Goal: Task Accomplishment & Management: Use online tool/utility

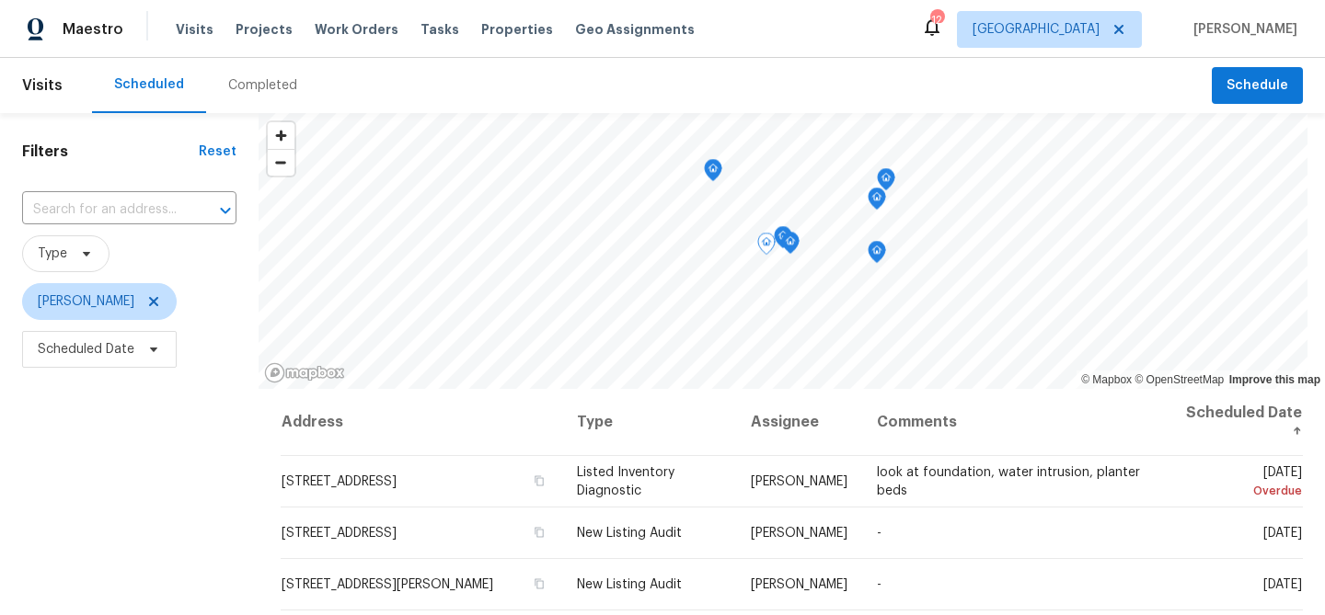
scroll to position [442, 0]
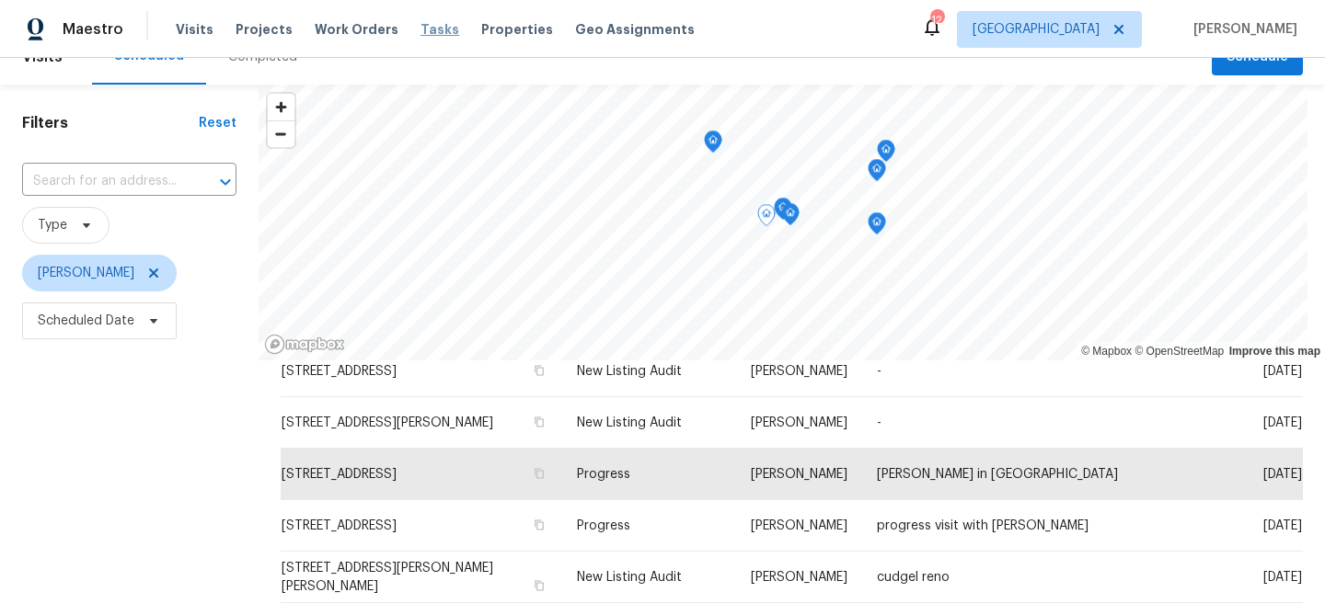
click at [420, 32] on span "Tasks" at bounding box center [439, 29] width 39 height 13
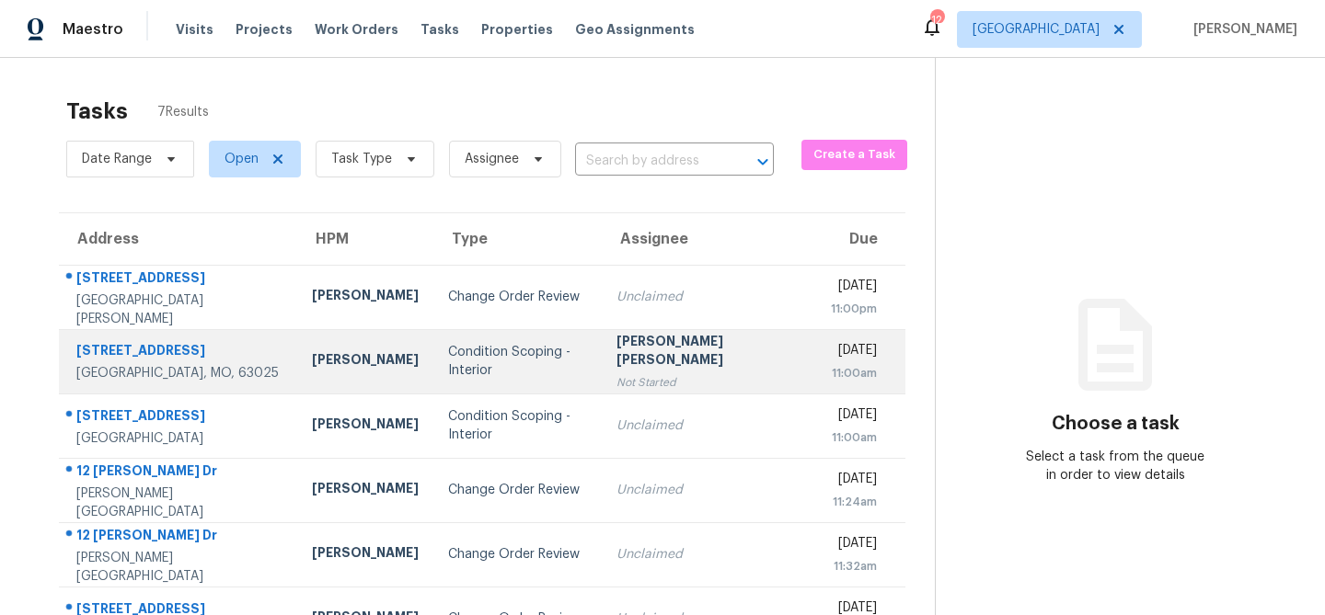
scroll to position [115, 0]
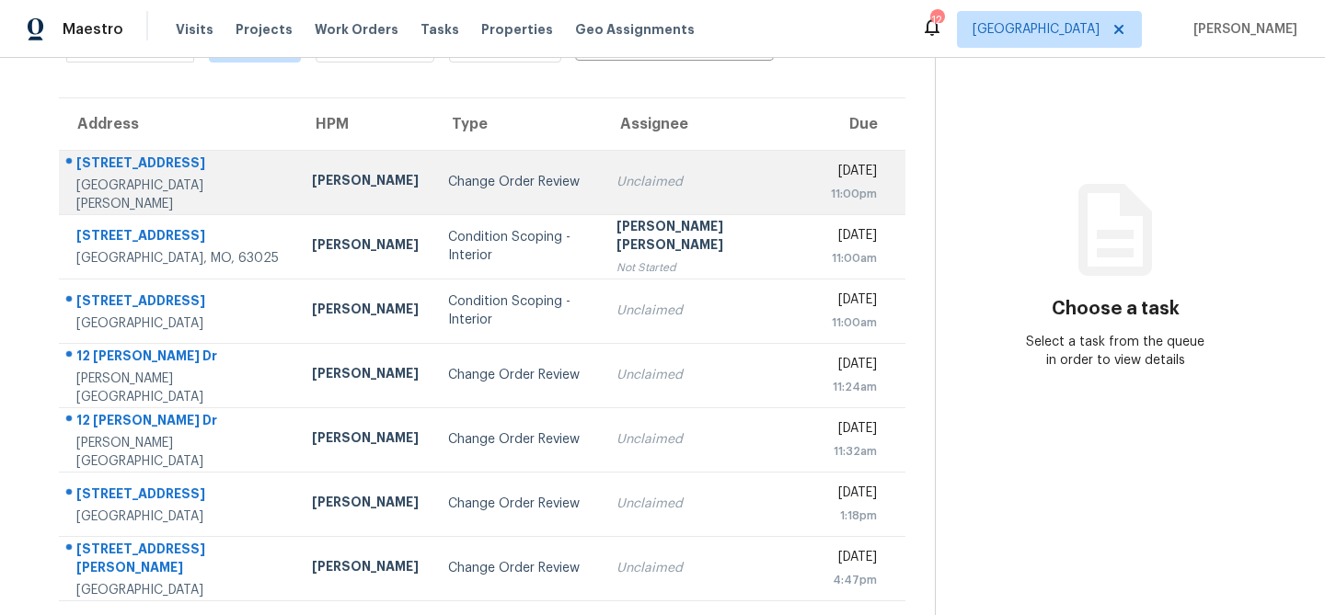
click at [448, 186] on div "Change Order Review" at bounding box center [517, 182] width 139 height 18
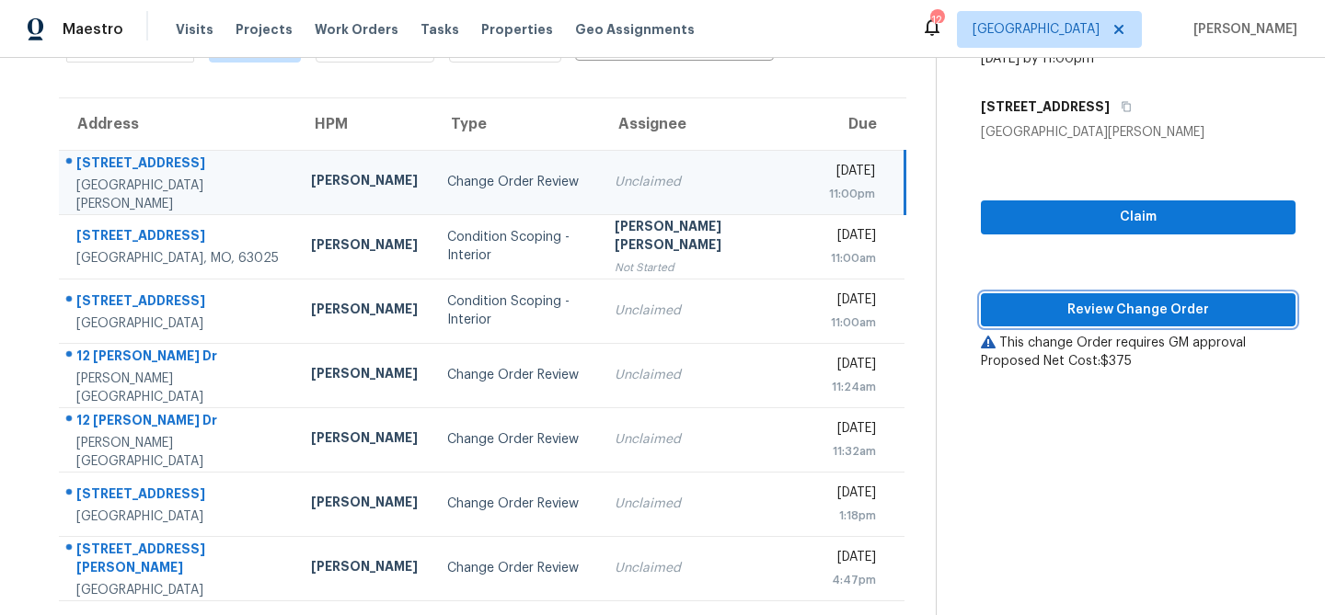
click at [1119, 304] on span "Review Change Order" at bounding box center [1137, 310] width 285 height 23
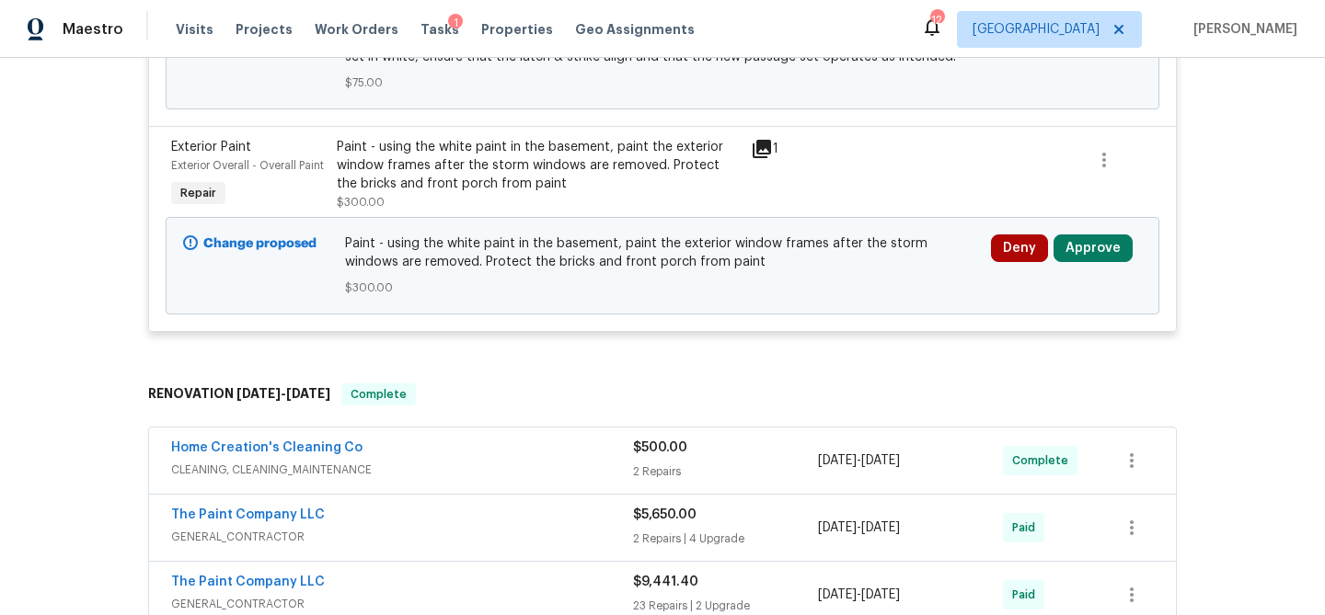
scroll to position [882, 0]
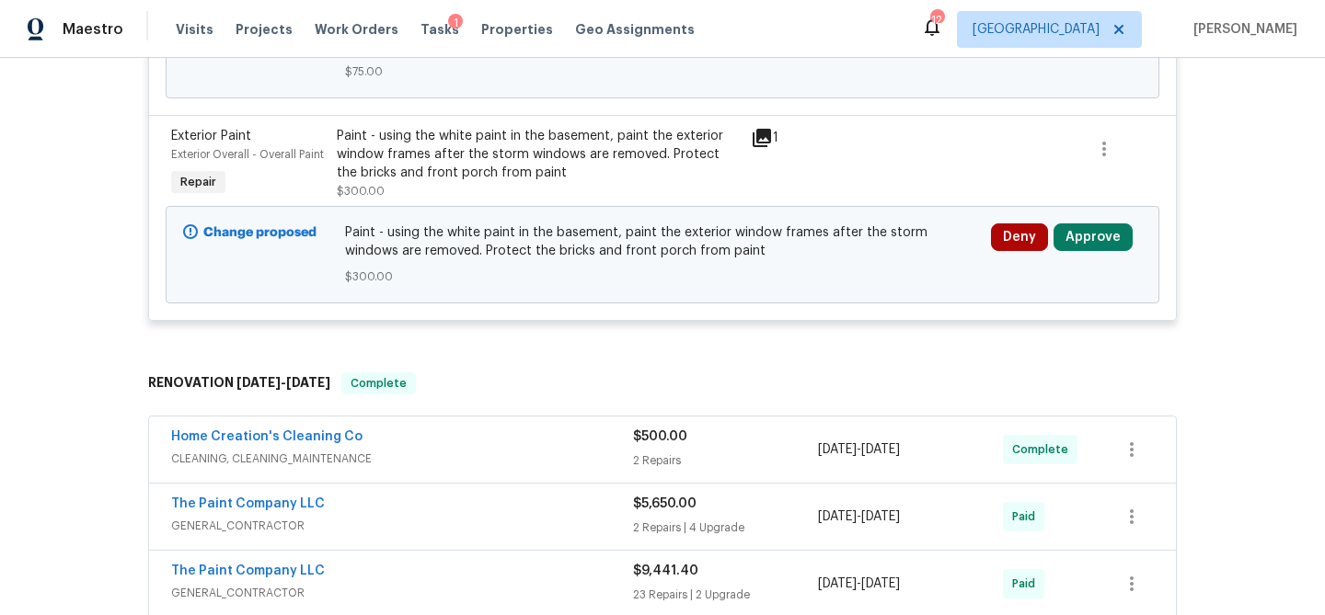
click at [1074, 221] on div "Deny Approve" at bounding box center [1066, 255] width 162 height 74
click at [1074, 234] on button "Approve" at bounding box center [1092, 238] width 79 height 28
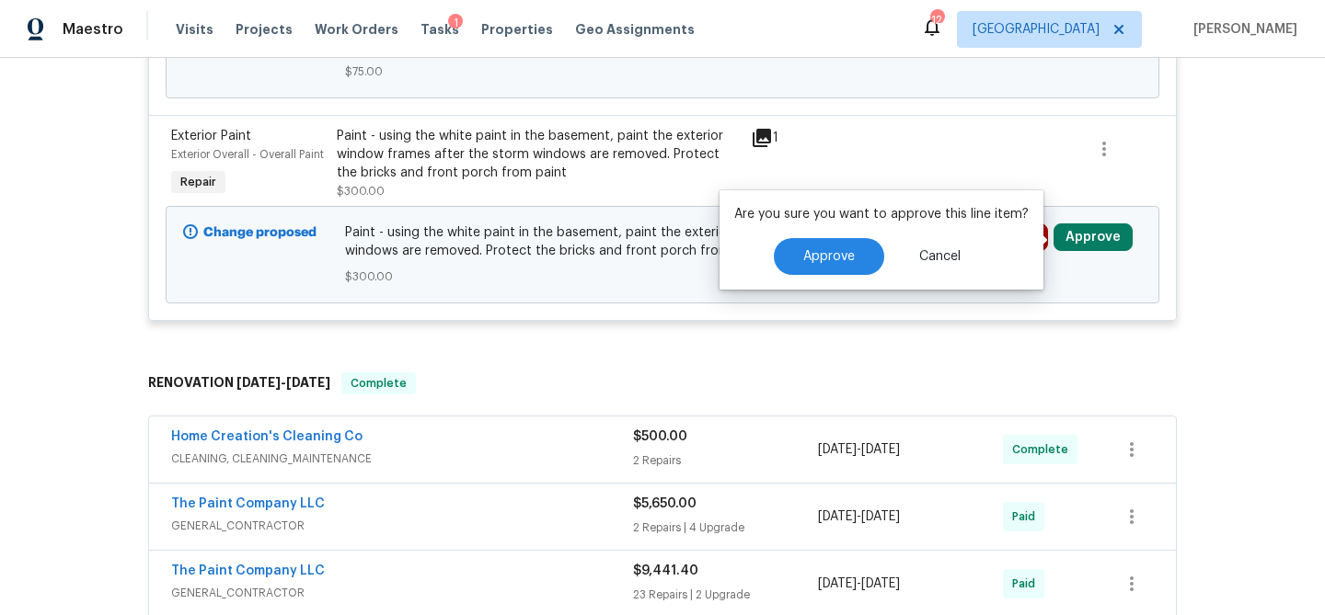
click at [843, 237] on div "Are you sure you want to approve this line item? Approve Cancel" at bounding box center [881, 239] width 324 height 99
click at [843, 251] on span "Approve" at bounding box center [829, 257] width 52 height 14
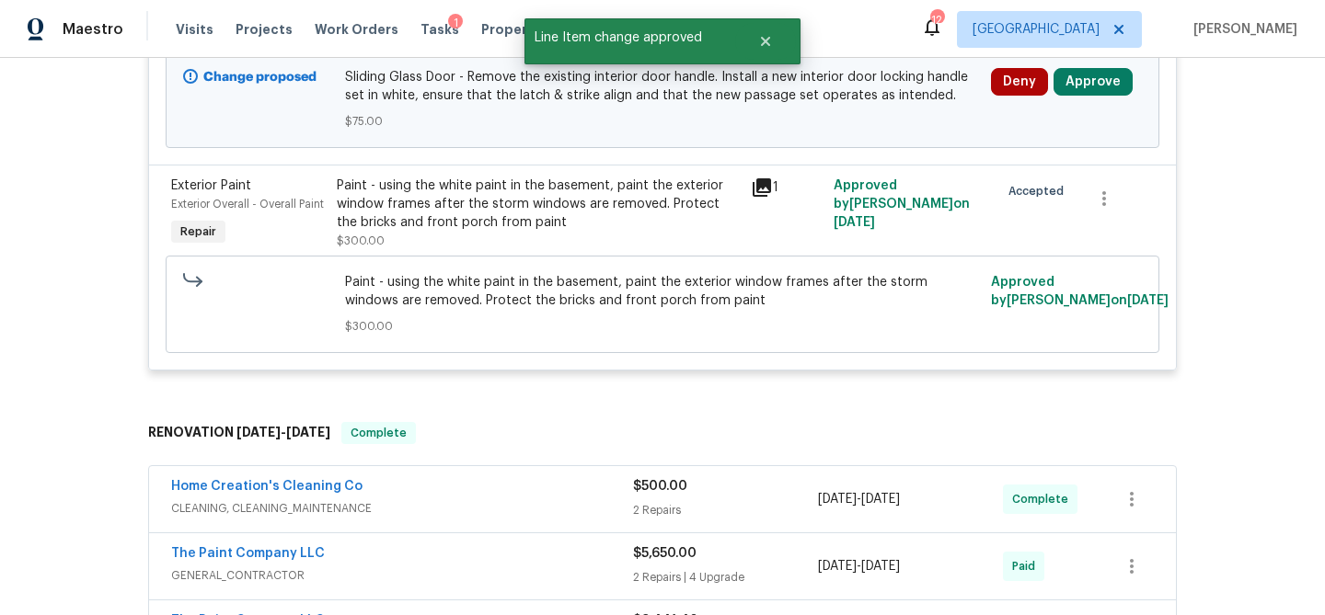
scroll to position [746, 0]
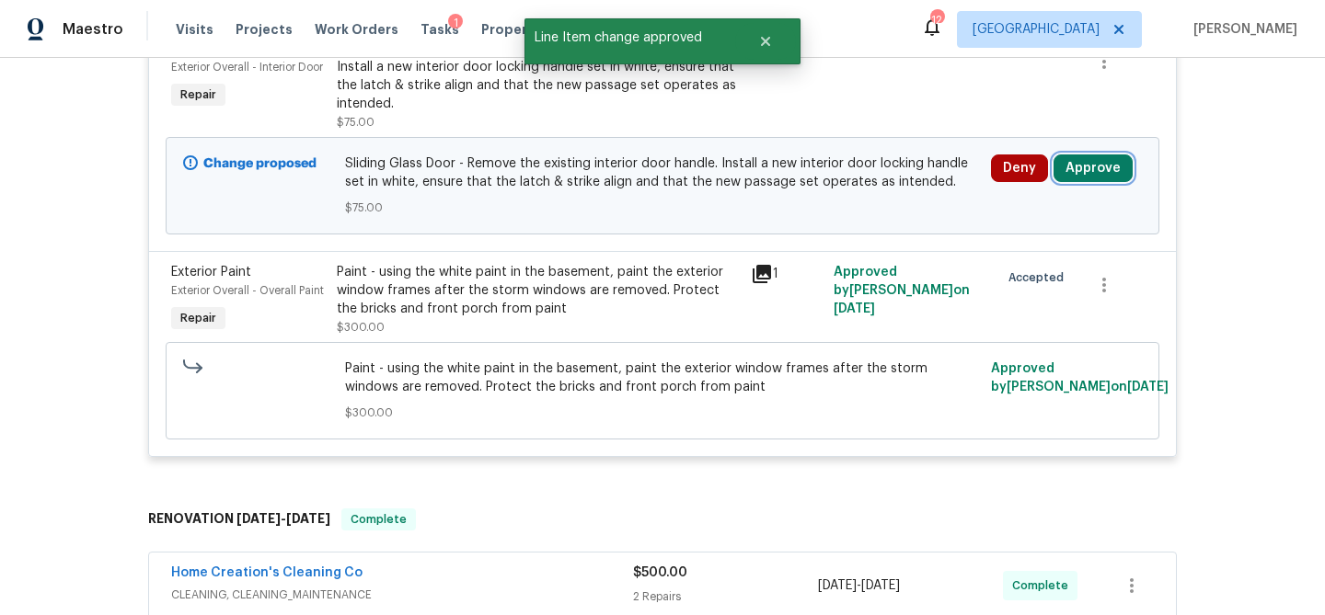
click at [1086, 182] on button "Approve" at bounding box center [1092, 169] width 79 height 28
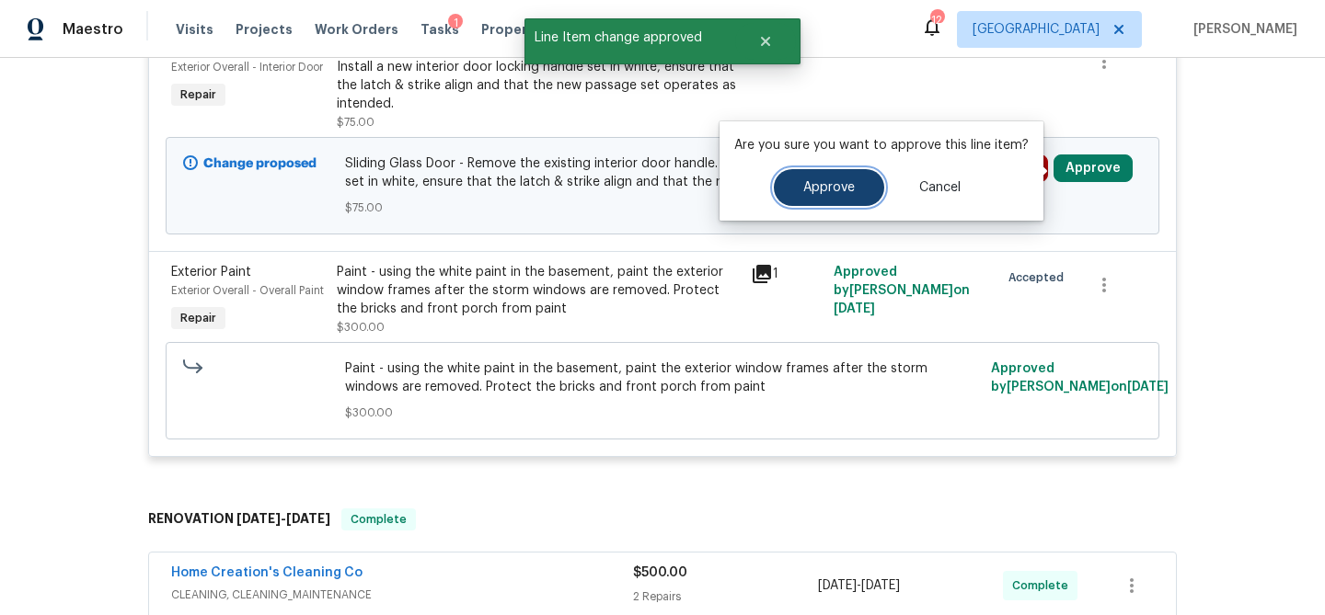
click at [835, 201] on button "Approve" at bounding box center [829, 187] width 110 height 37
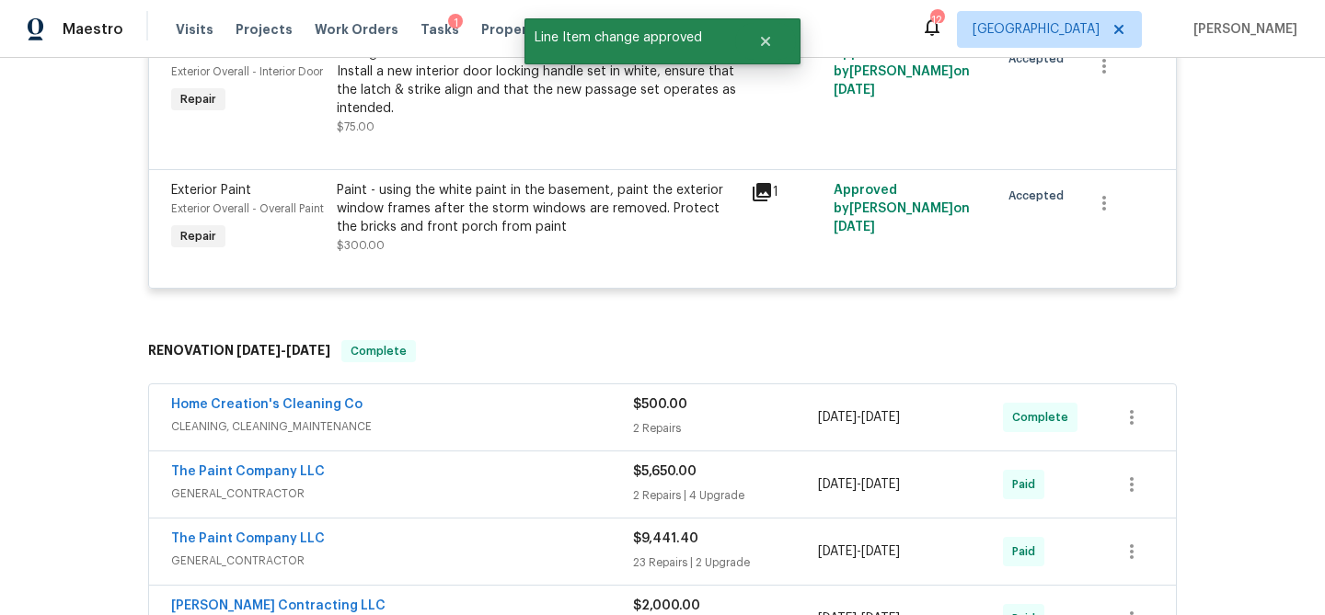
scroll to position [0, 0]
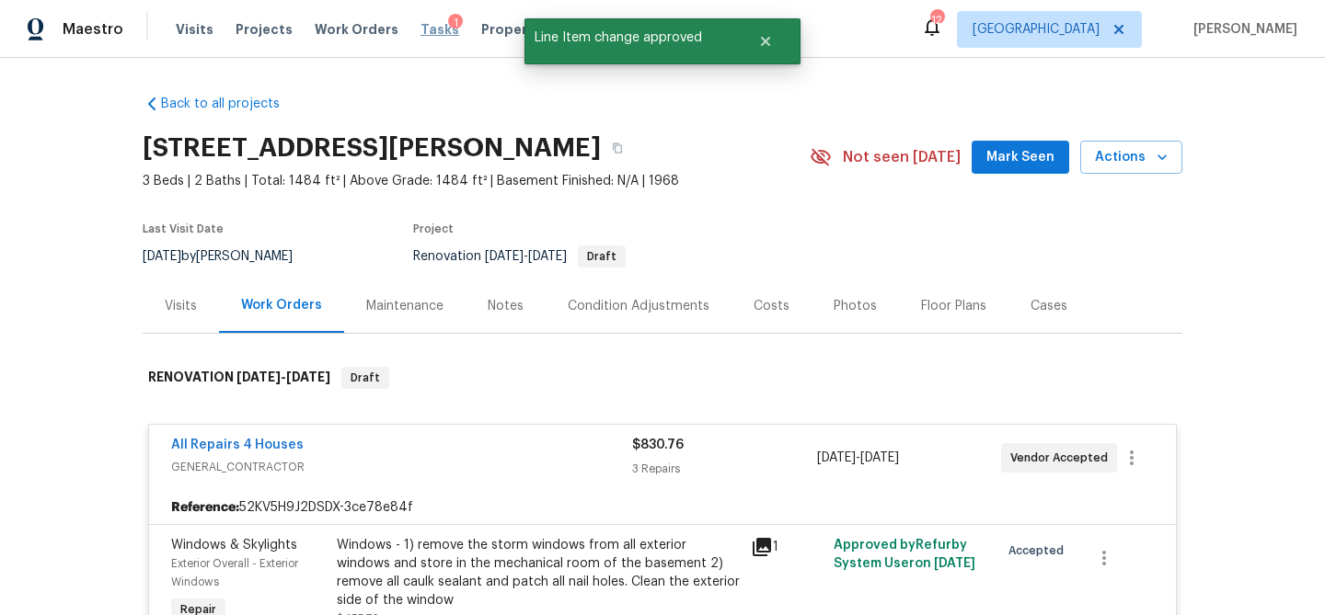
click at [420, 31] on span "Tasks" at bounding box center [439, 29] width 39 height 13
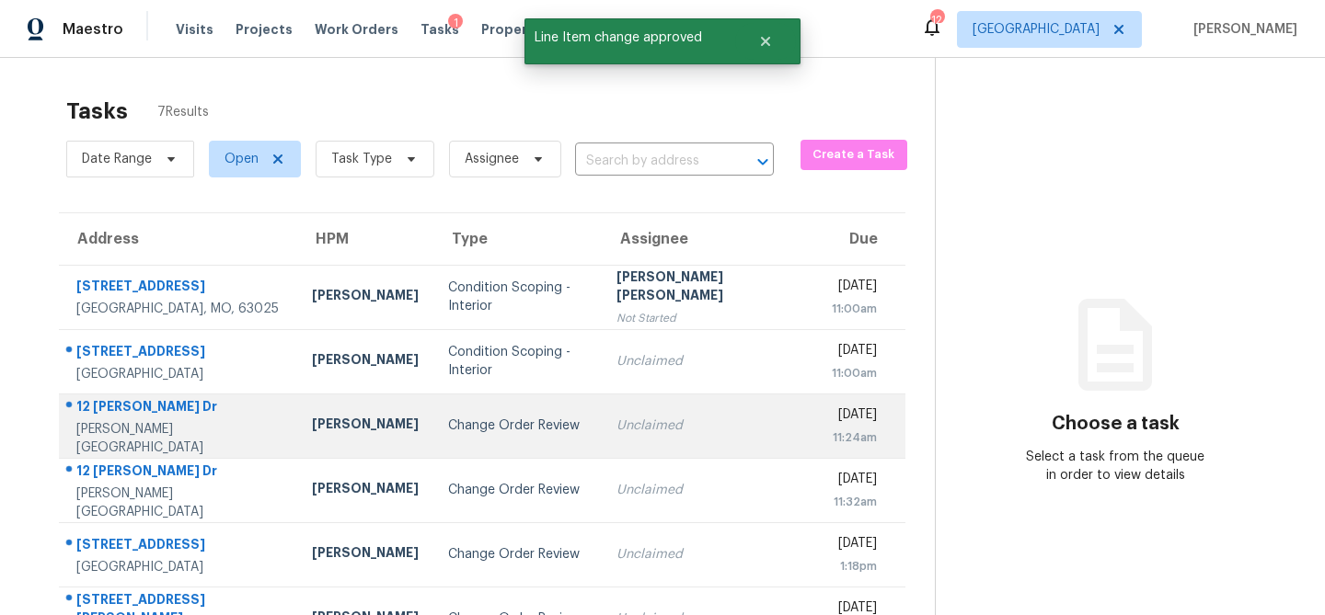
click at [448, 423] on div "Change Order Review" at bounding box center [517, 426] width 139 height 18
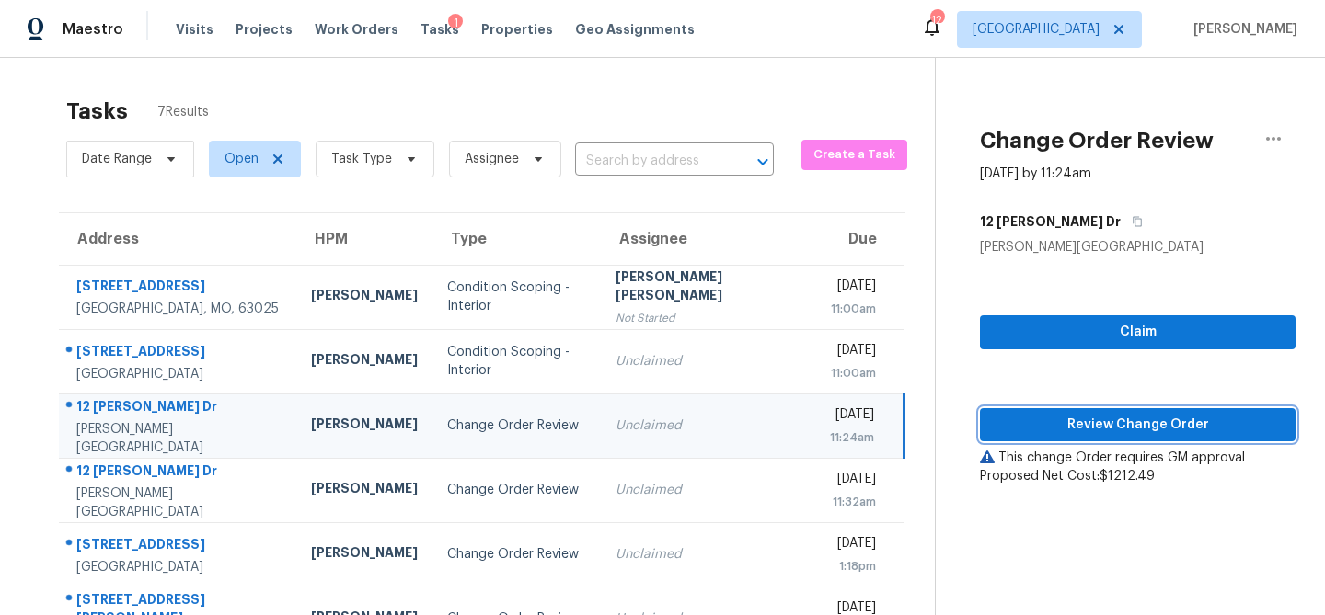
click at [1002, 419] on span "Review Change Order" at bounding box center [1137, 425] width 286 height 23
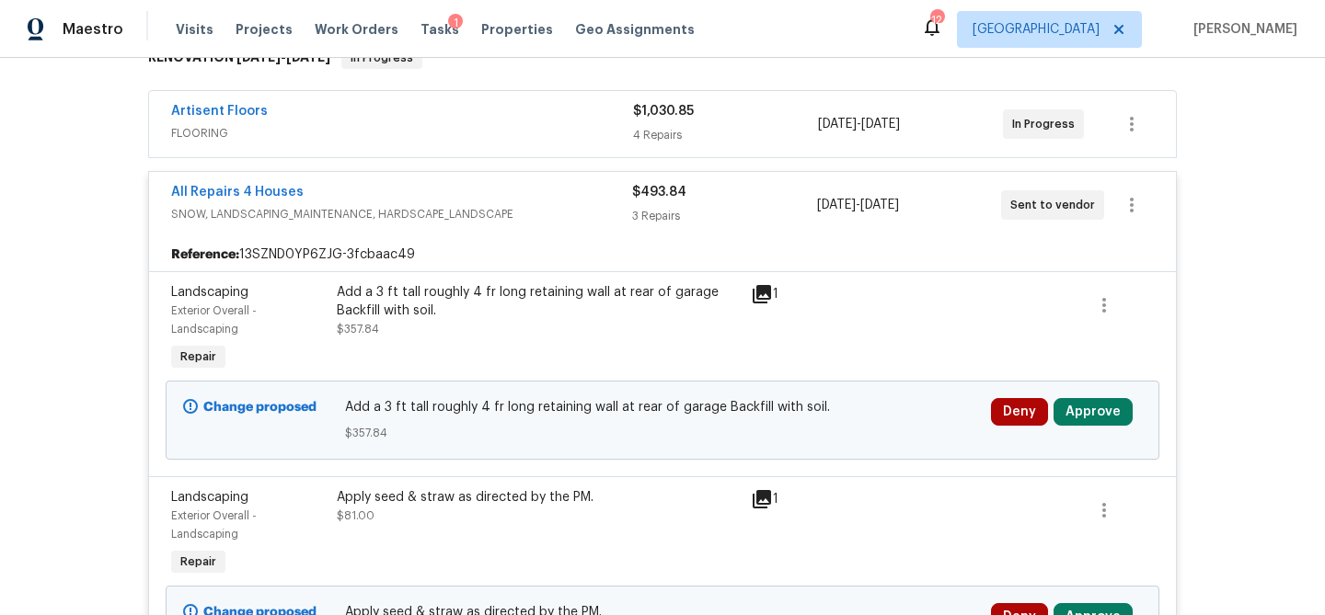
scroll to position [324, 0]
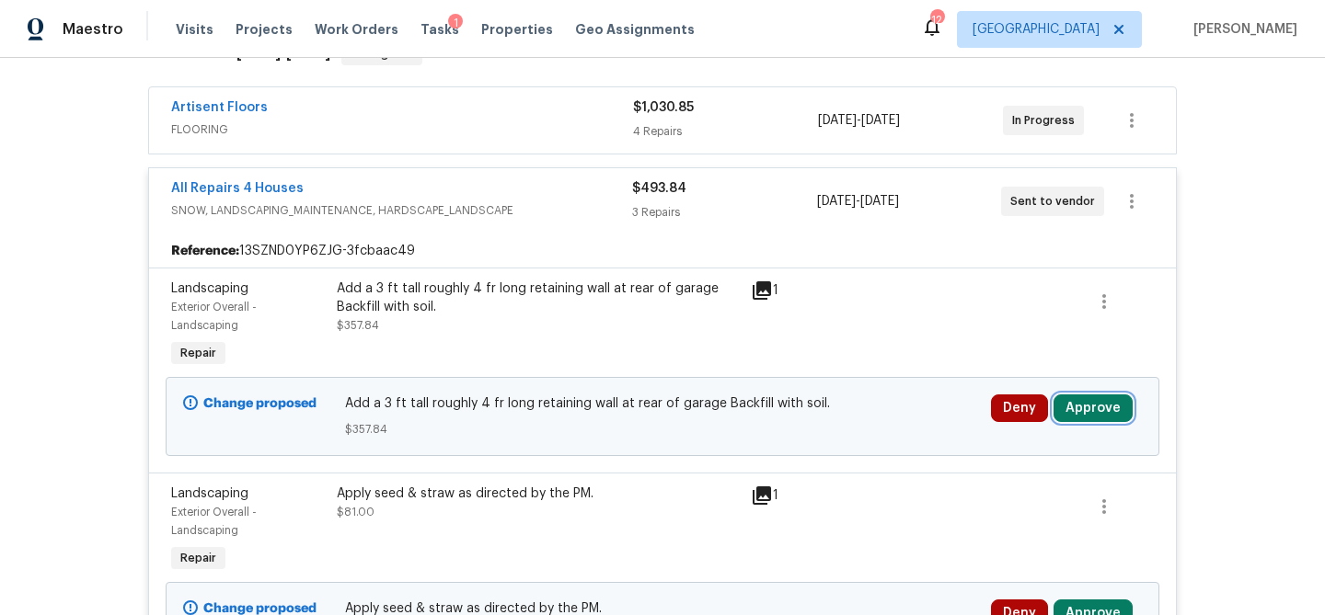
click at [1093, 413] on button "Approve" at bounding box center [1092, 409] width 79 height 28
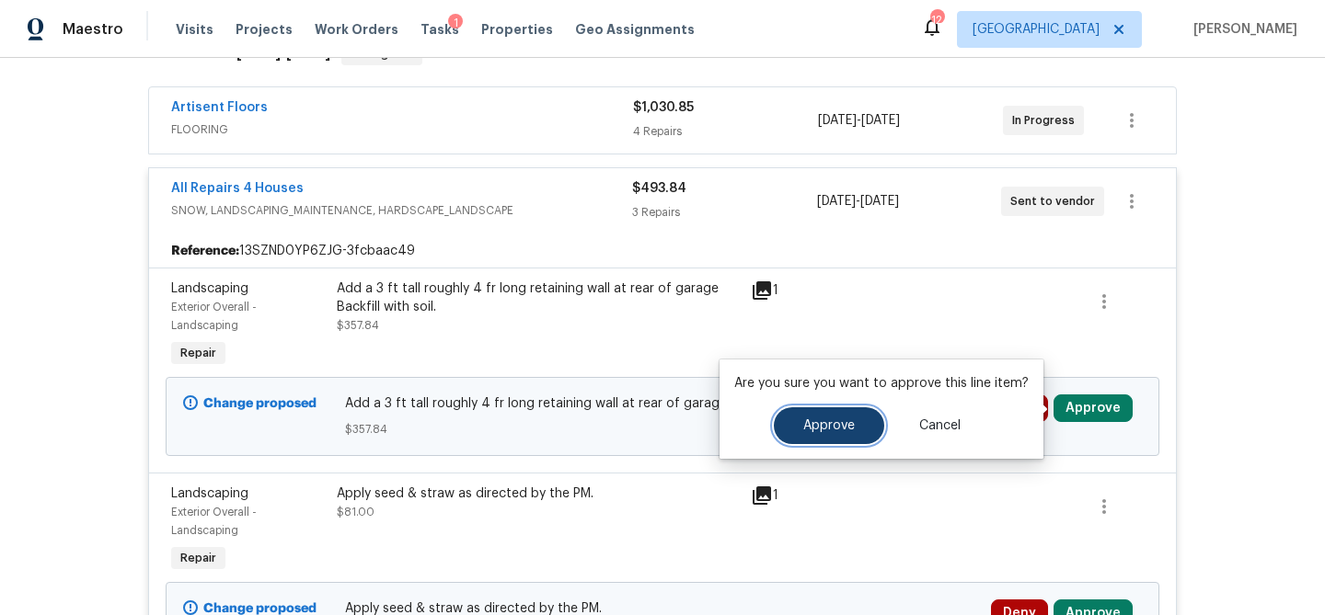
click at [859, 417] on button "Approve" at bounding box center [829, 425] width 110 height 37
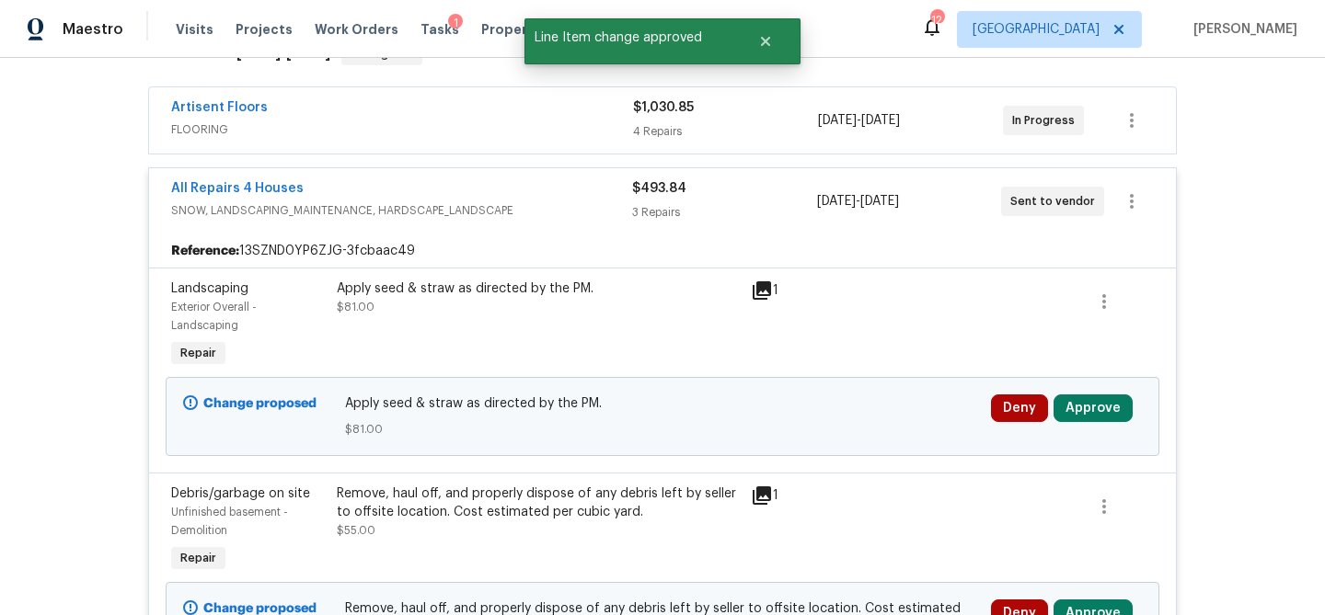
scroll to position [329, 0]
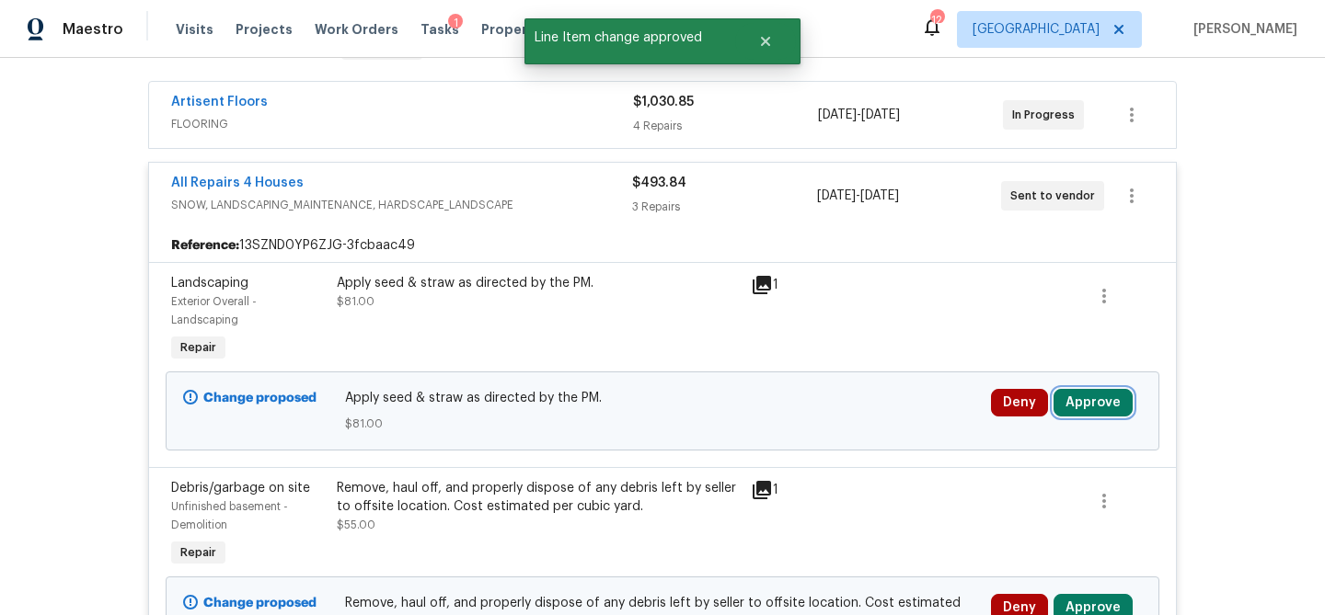
click at [1099, 408] on button "Approve" at bounding box center [1092, 403] width 79 height 28
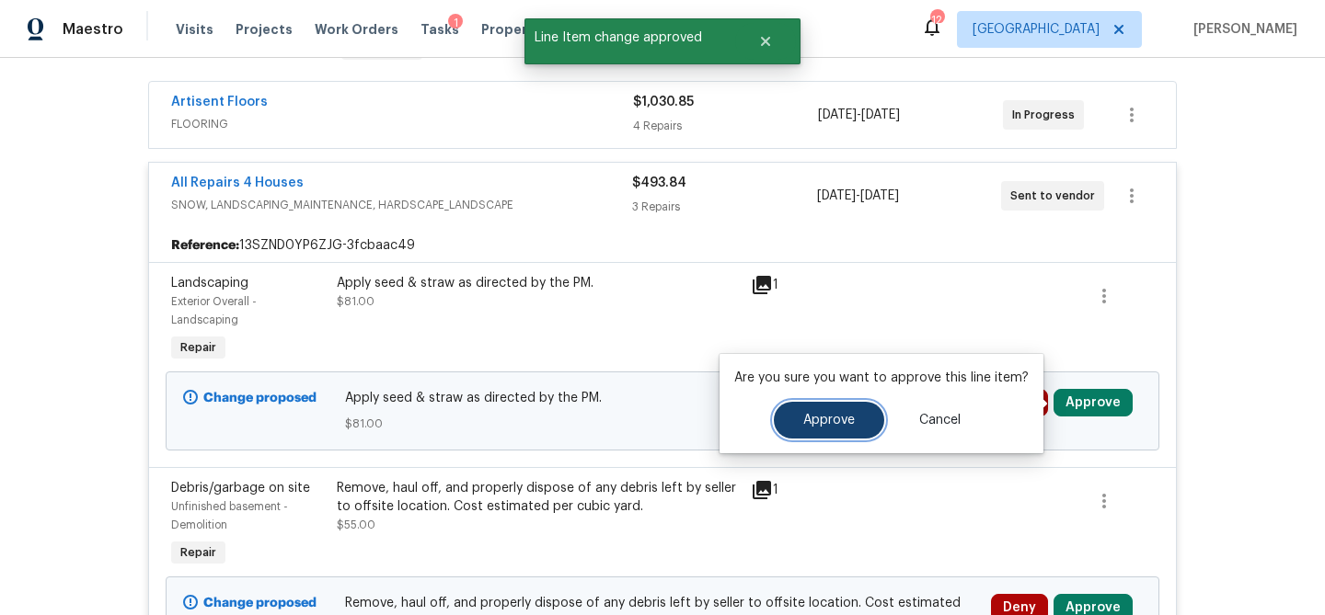
click at [829, 407] on button "Approve" at bounding box center [829, 420] width 110 height 37
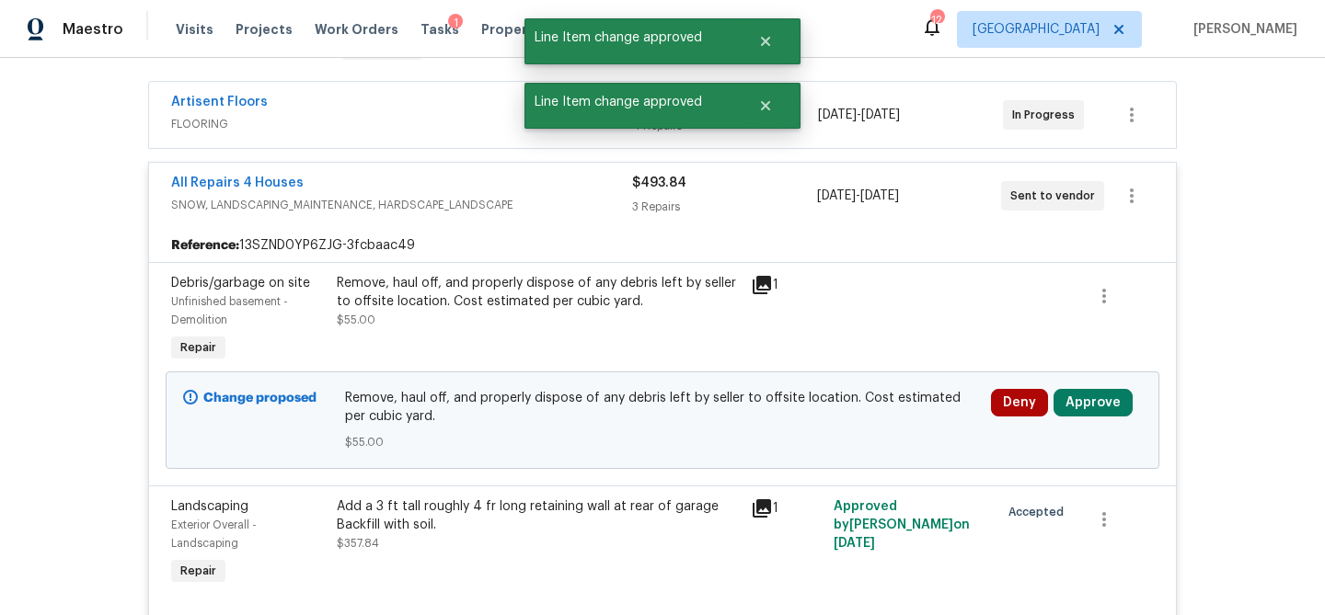
scroll to position [464, 0]
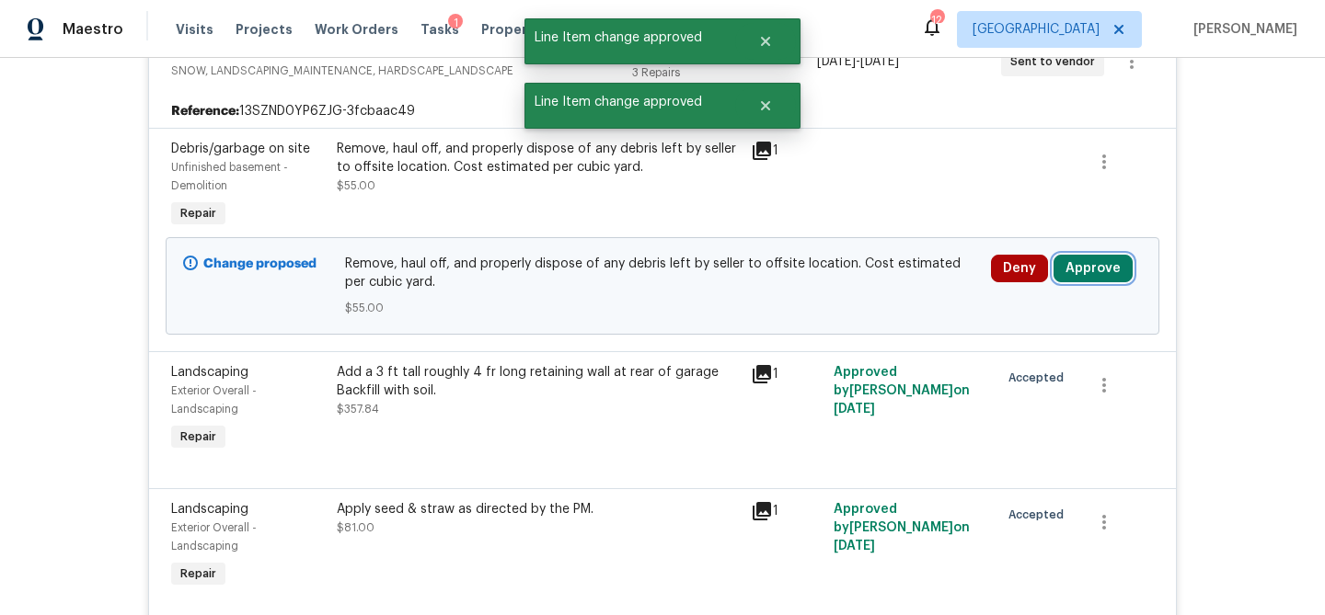
click at [1069, 271] on button "Approve" at bounding box center [1092, 269] width 79 height 28
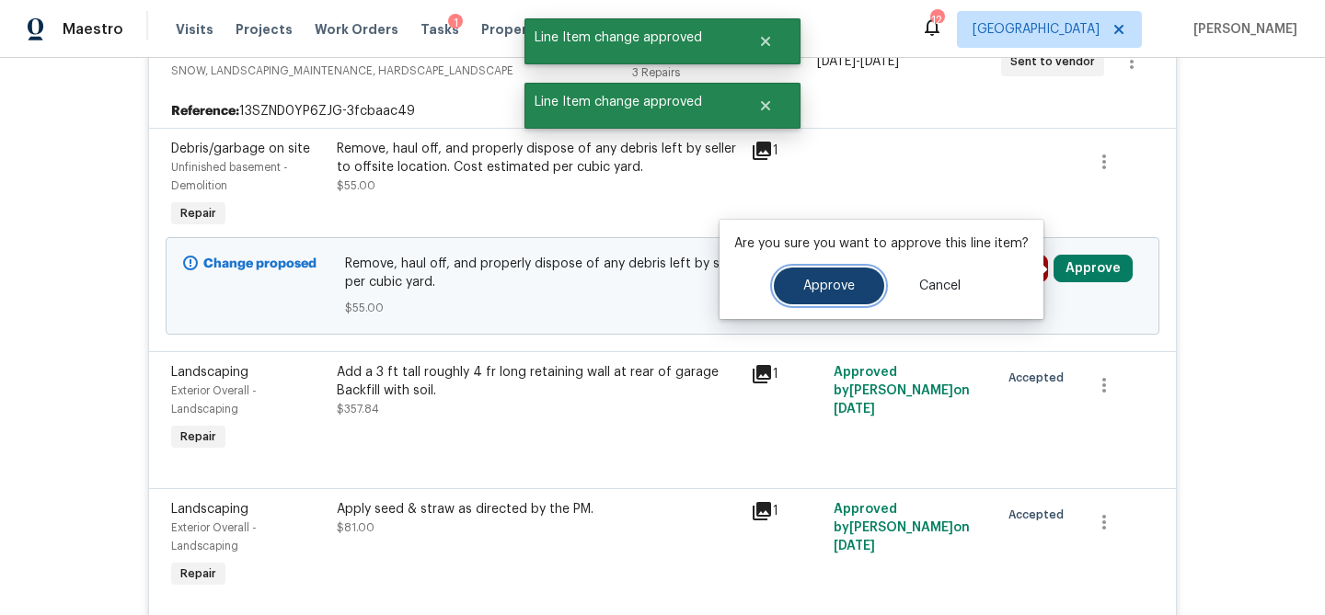
click at [810, 301] on button "Approve" at bounding box center [829, 286] width 110 height 37
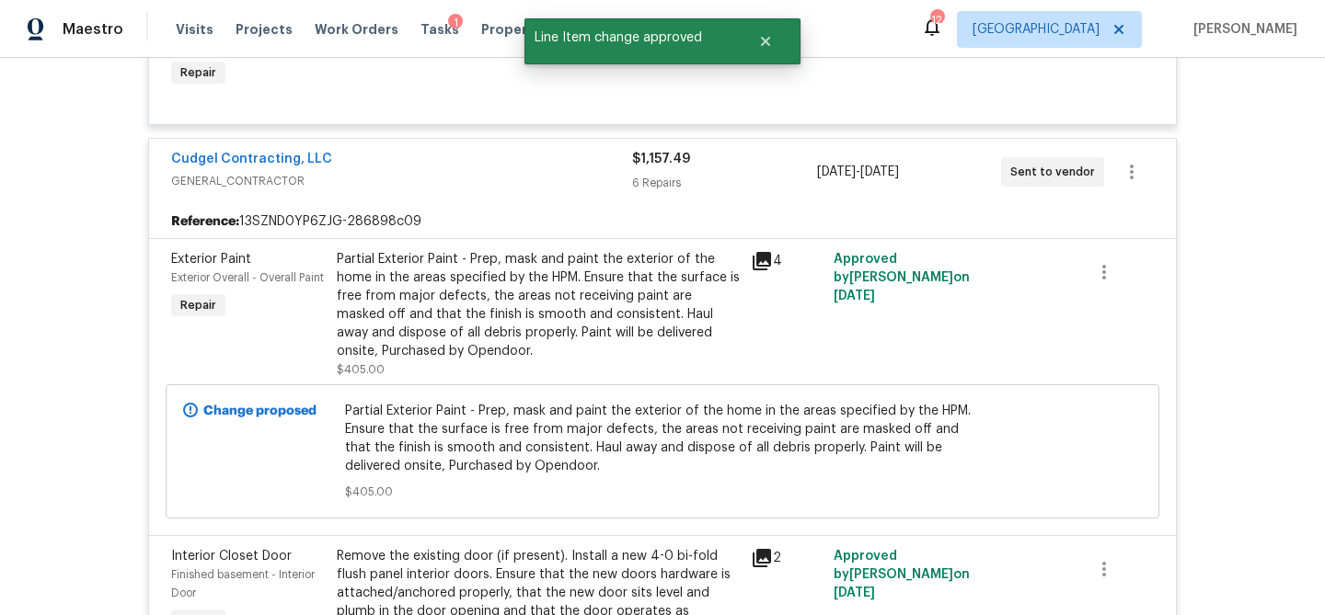
scroll to position [0, 0]
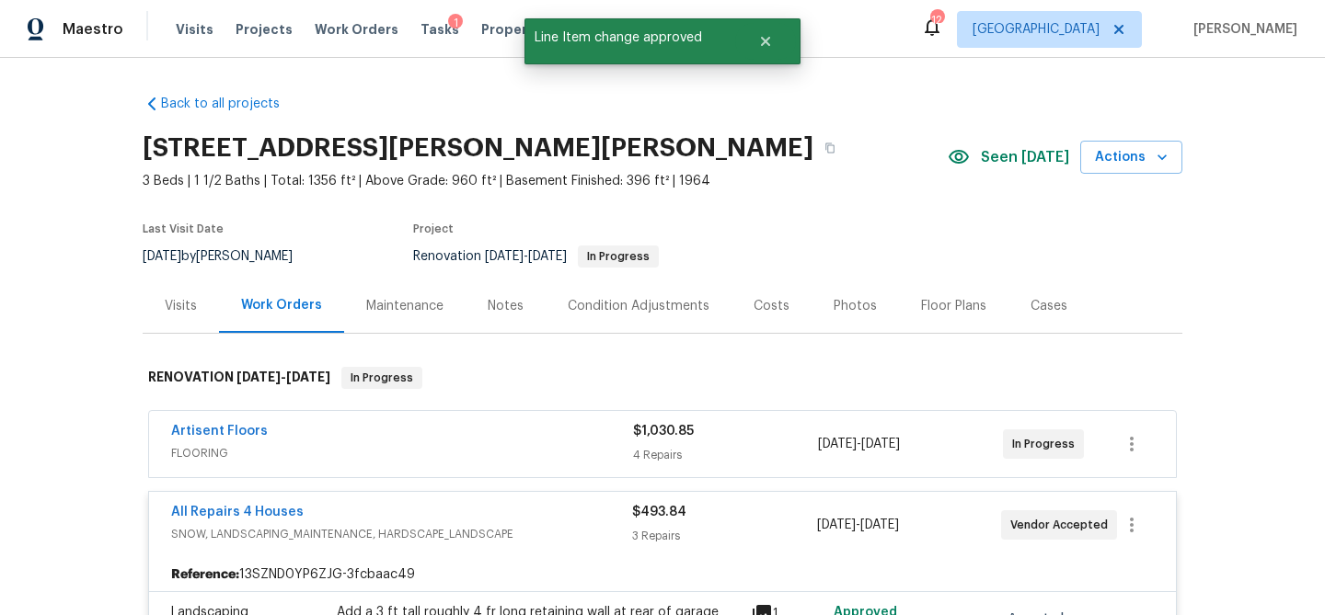
click at [545, 423] on div "Artisent Floors" at bounding box center [402, 433] width 462 height 22
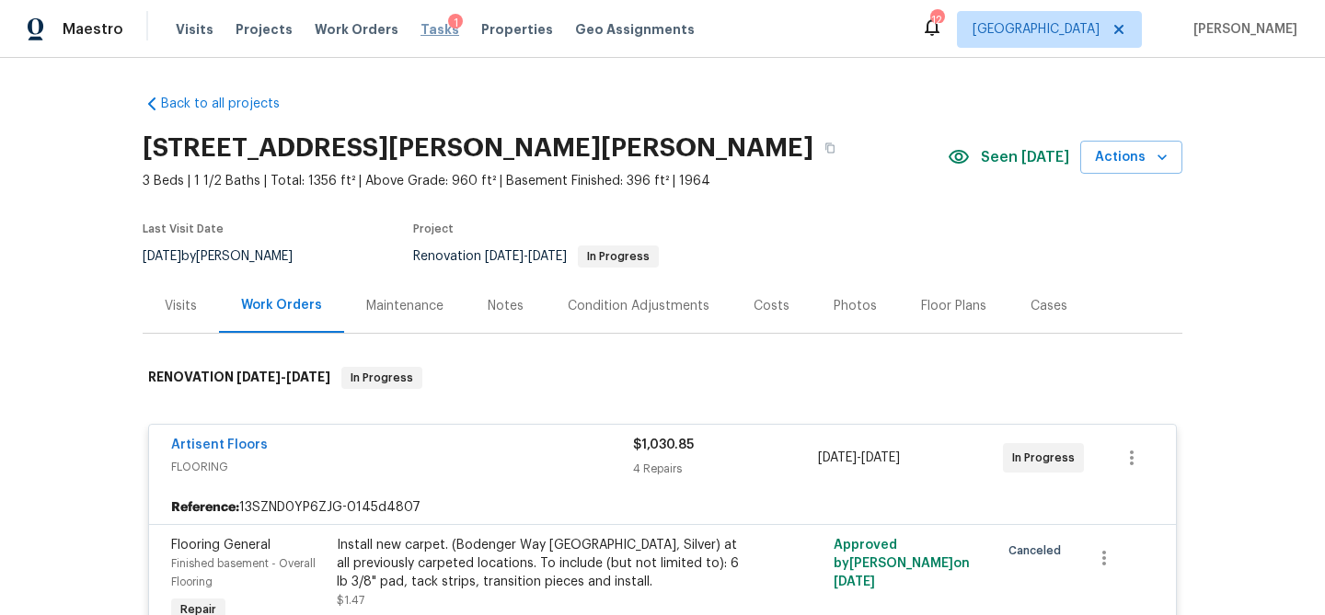
click at [420, 33] on span "Tasks" at bounding box center [439, 29] width 39 height 13
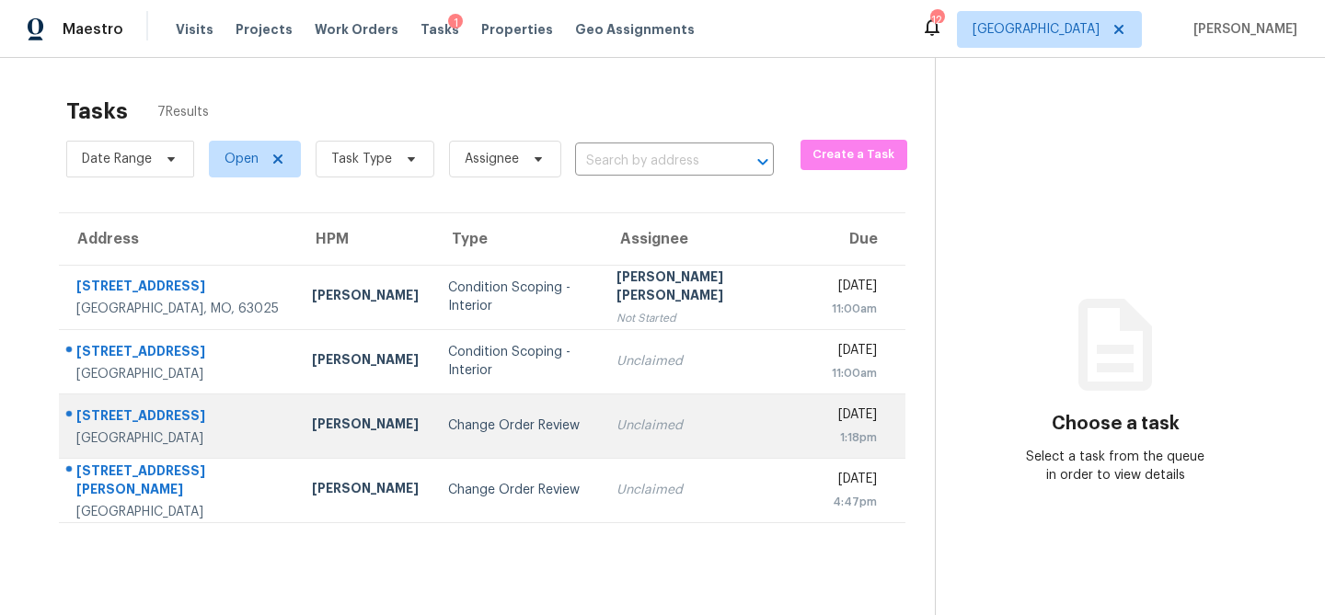
click at [448, 431] on div "Change Order Review" at bounding box center [517, 426] width 139 height 18
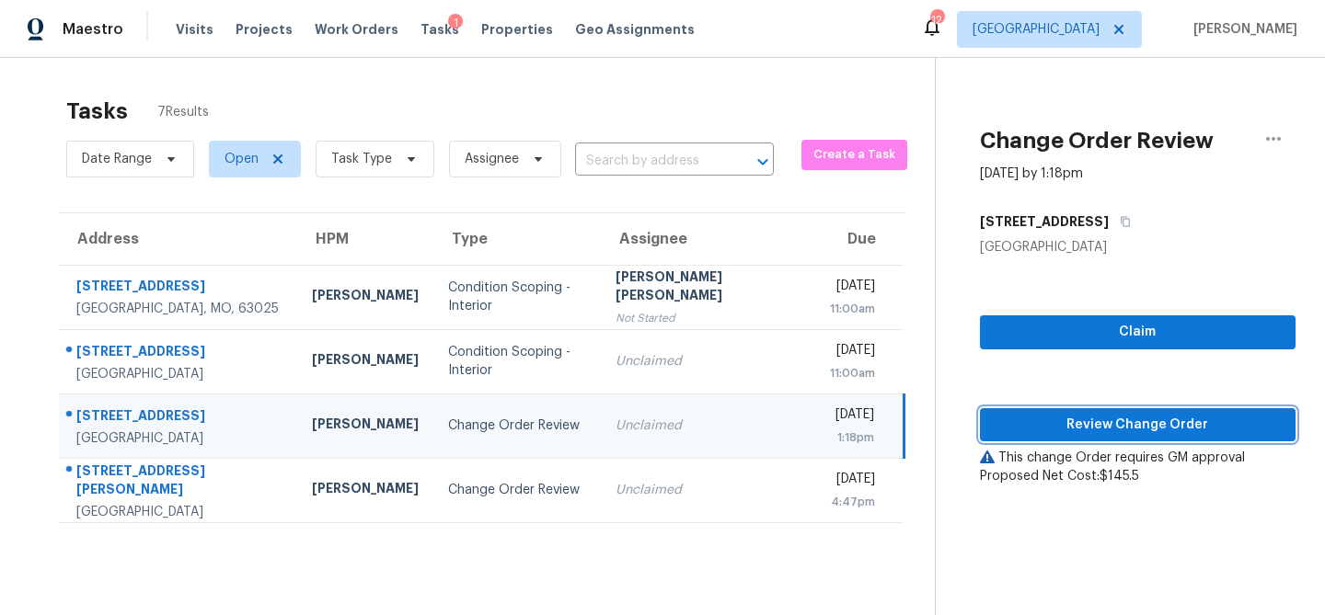
click at [1036, 426] on span "Review Change Order" at bounding box center [1137, 425] width 286 height 23
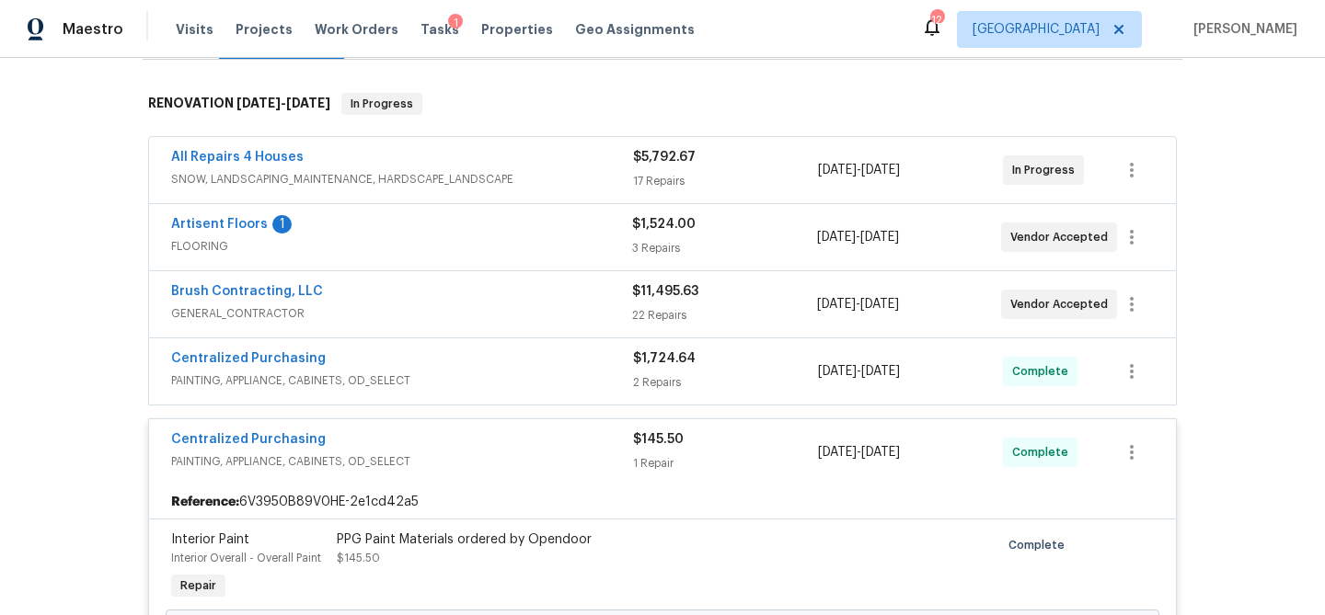
scroll to position [665, 0]
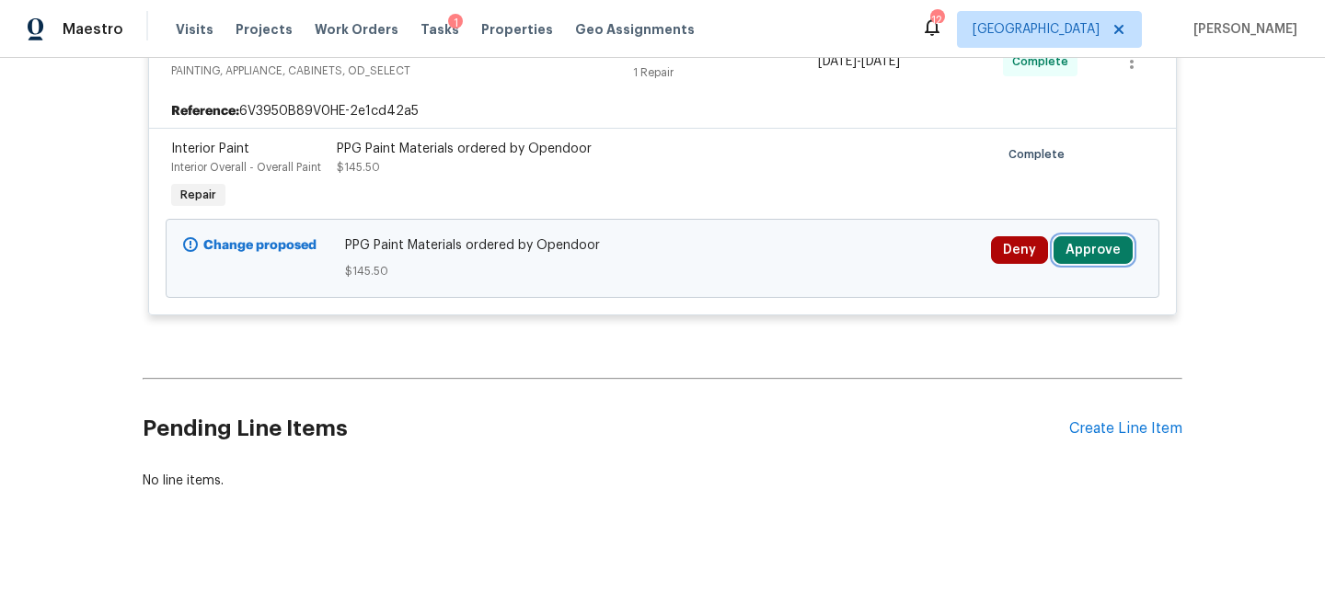
click at [1071, 250] on button "Approve" at bounding box center [1092, 250] width 79 height 28
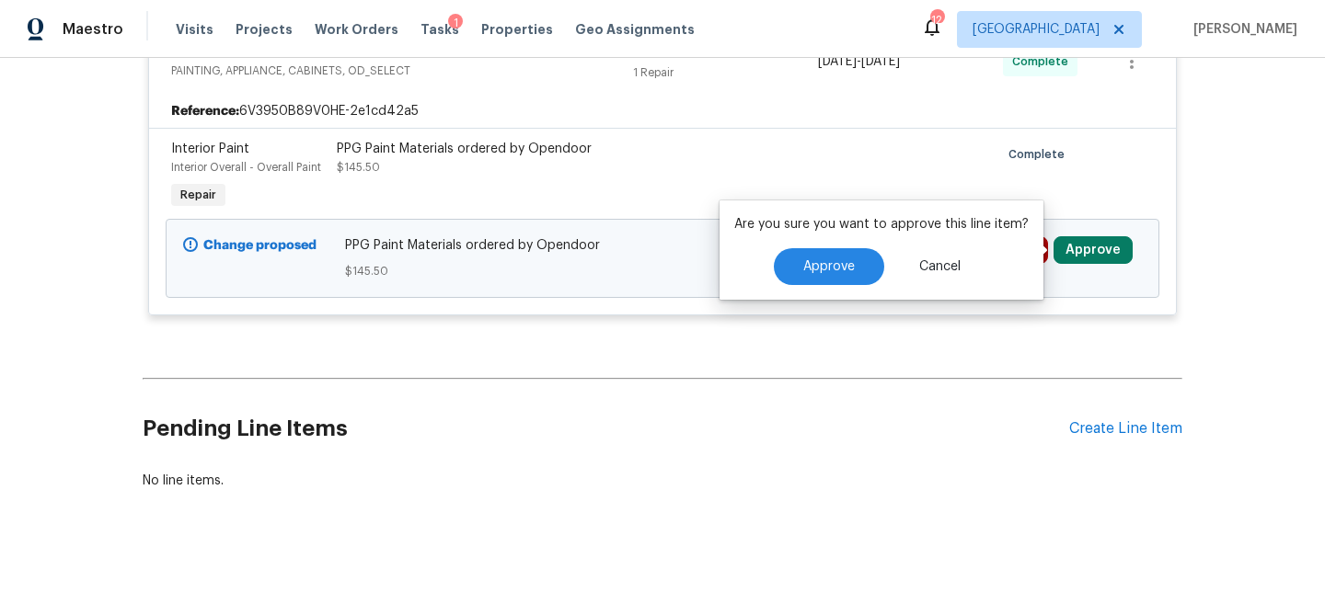
click at [876, 253] on div "Approve Cancel" at bounding box center [881, 266] width 294 height 37
click at [861, 253] on button "Approve" at bounding box center [829, 266] width 110 height 37
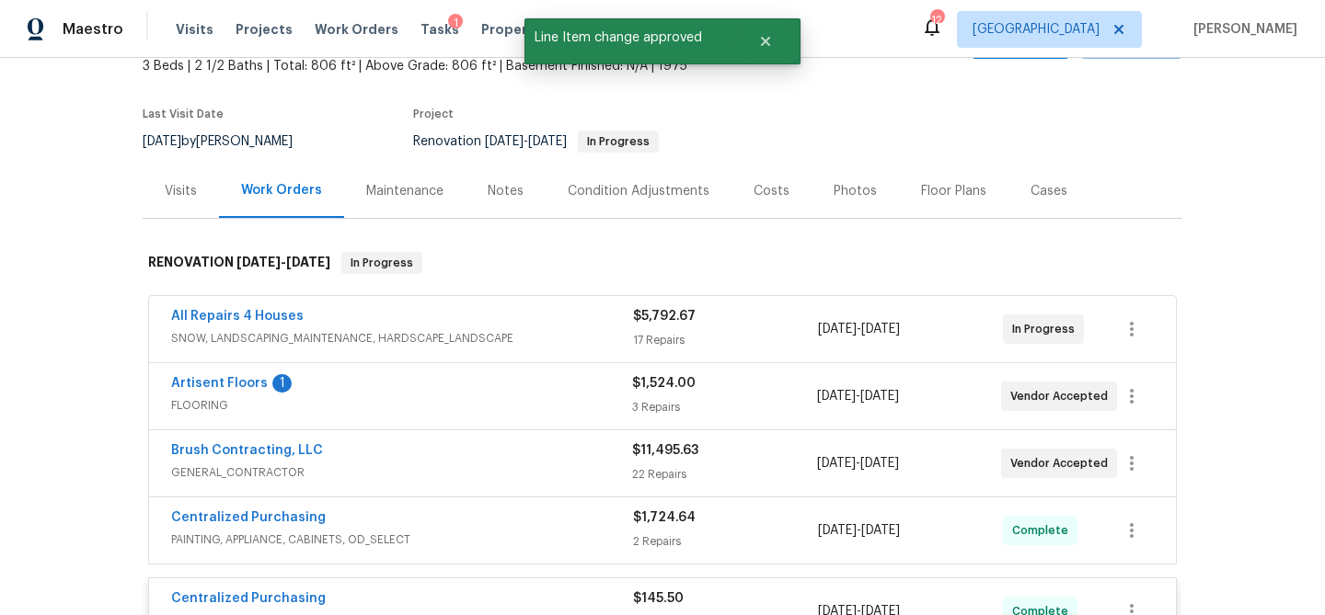
scroll to position [0, 0]
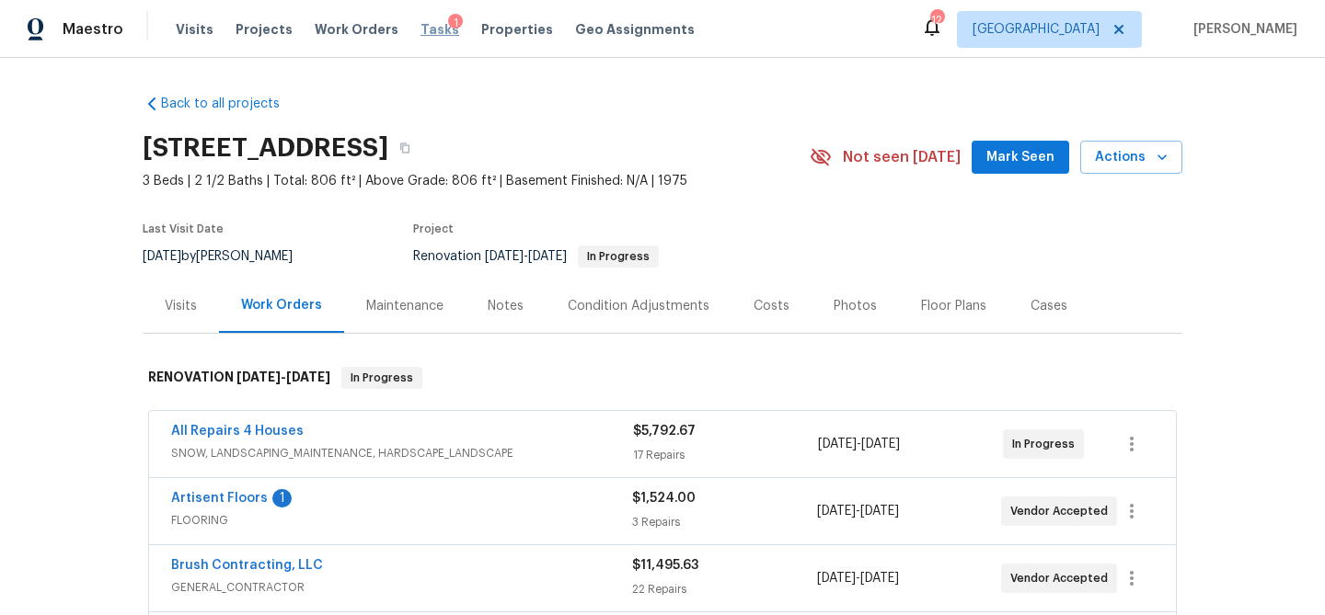
click at [427, 28] on span "Tasks" at bounding box center [439, 29] width 39 height 13
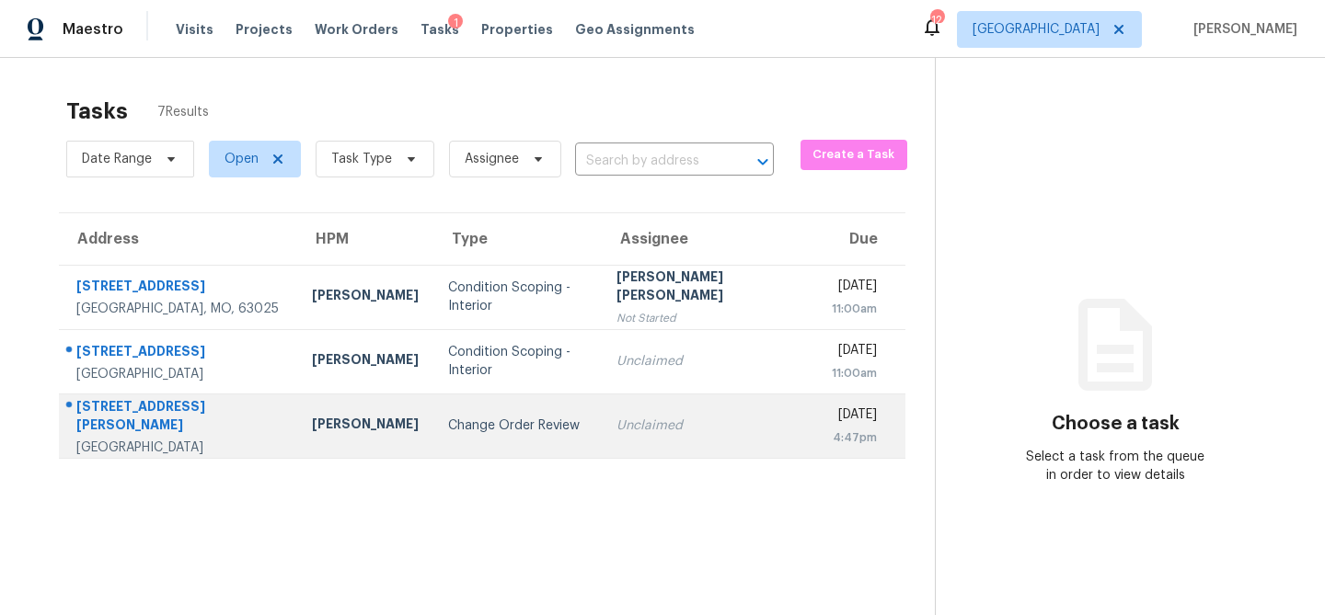
click at [448, 429] on div "Change Order Review" at bounding box center [517, 426] width 139 height 18
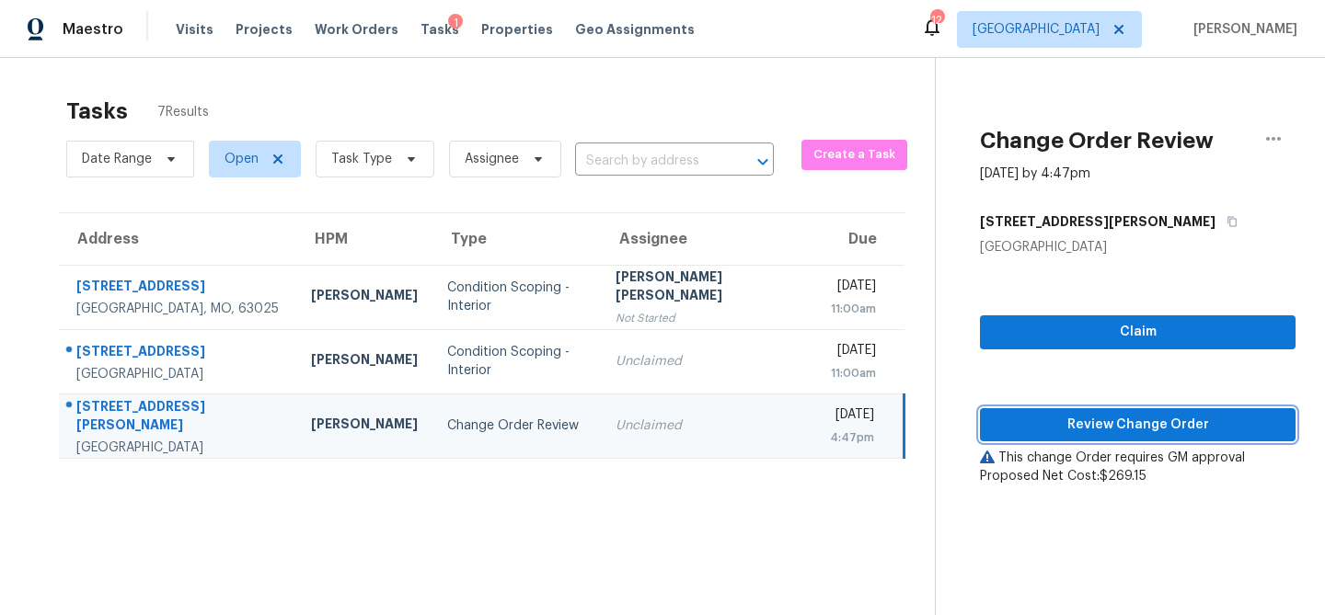
click at [1144, 417] on span "Review Change Order" at bounding box center [1137, 425] width 286 height 23
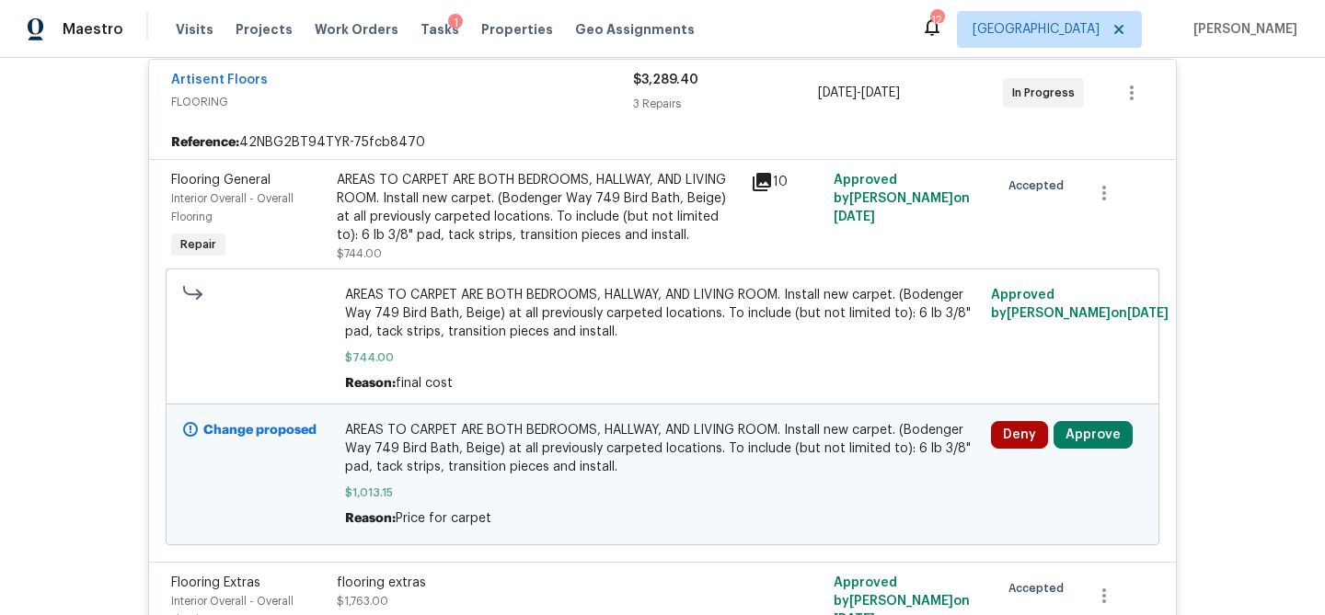
scroll to position [449, 0]
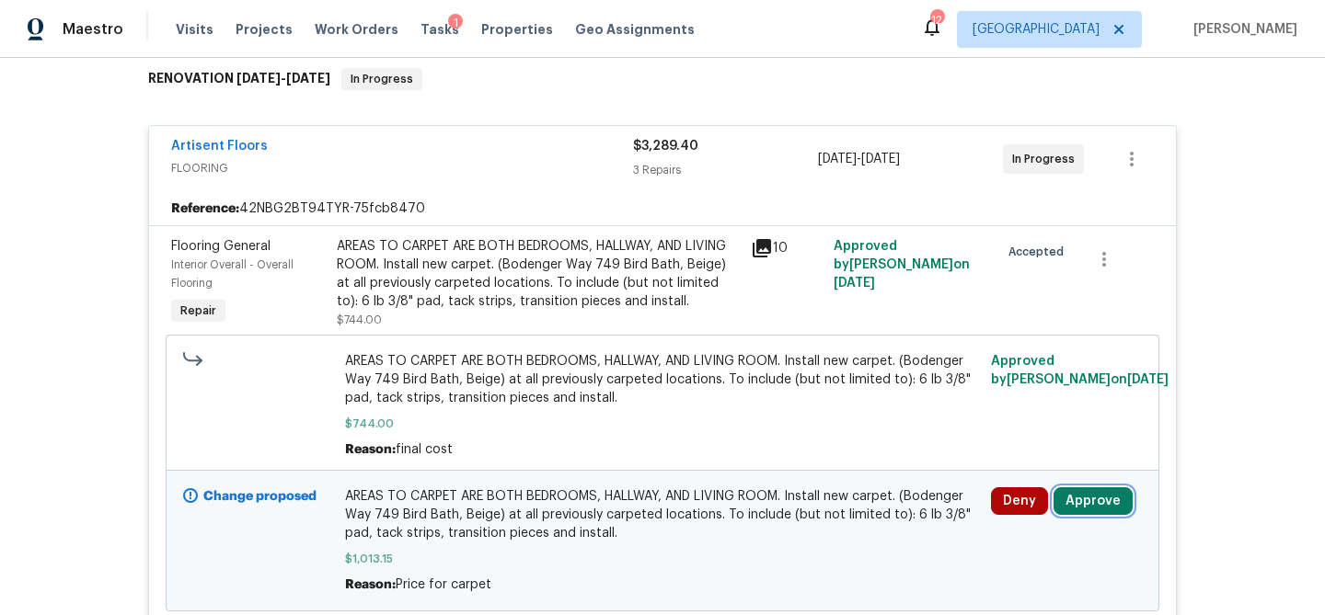
click at [1119, 496] on button "Approve" at bounding box center [1092, 502] width 79 height 28
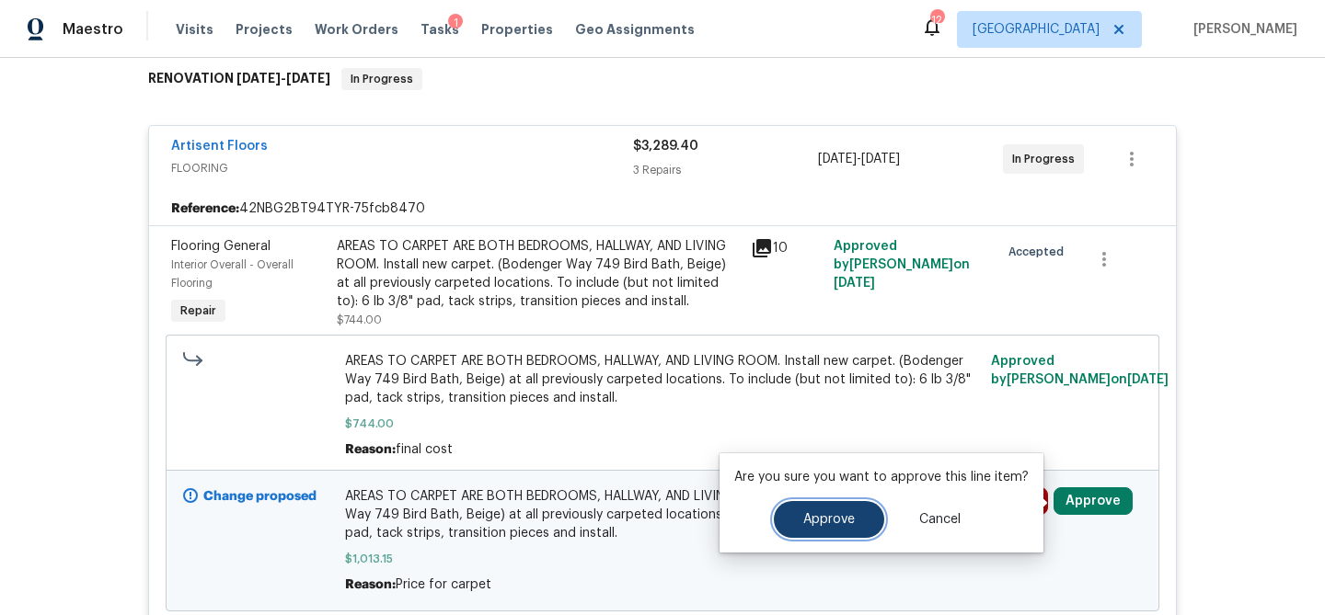
click at [800, 509] on button "Approve" at bounding box center [829, 519] width 110 height 37
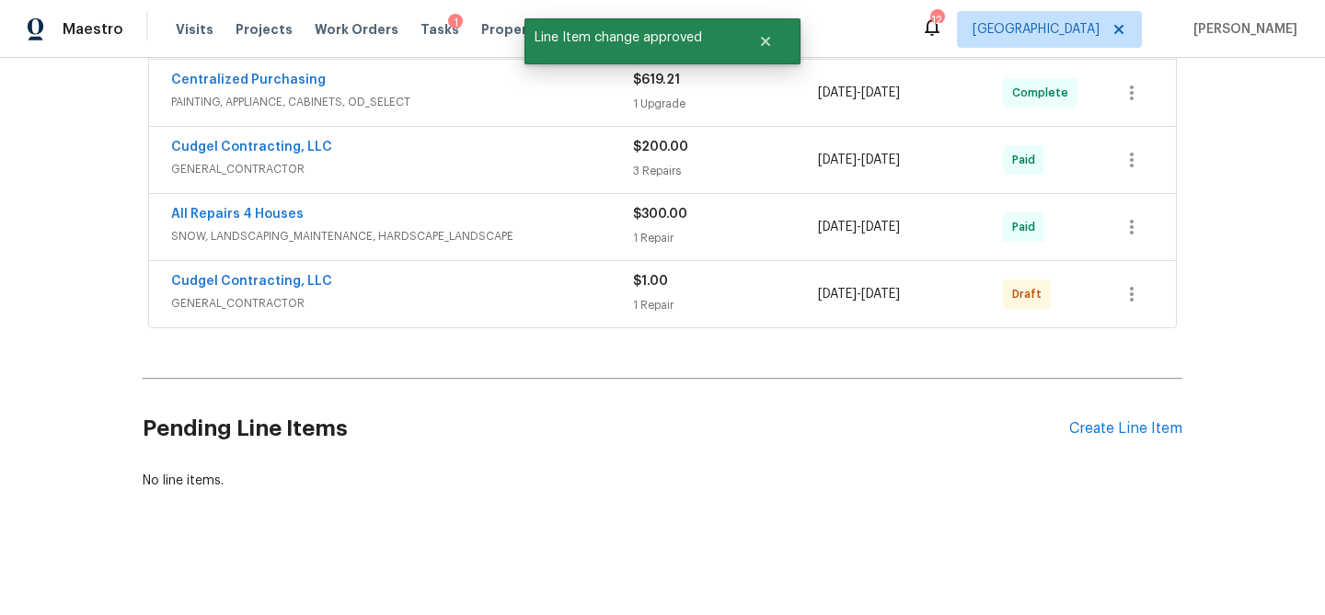
scroll to position [2091, 0]
click at [522, 294] on div "Cudgel Contracting, LLC" at bounding box center [402, 283] width 462 height 22
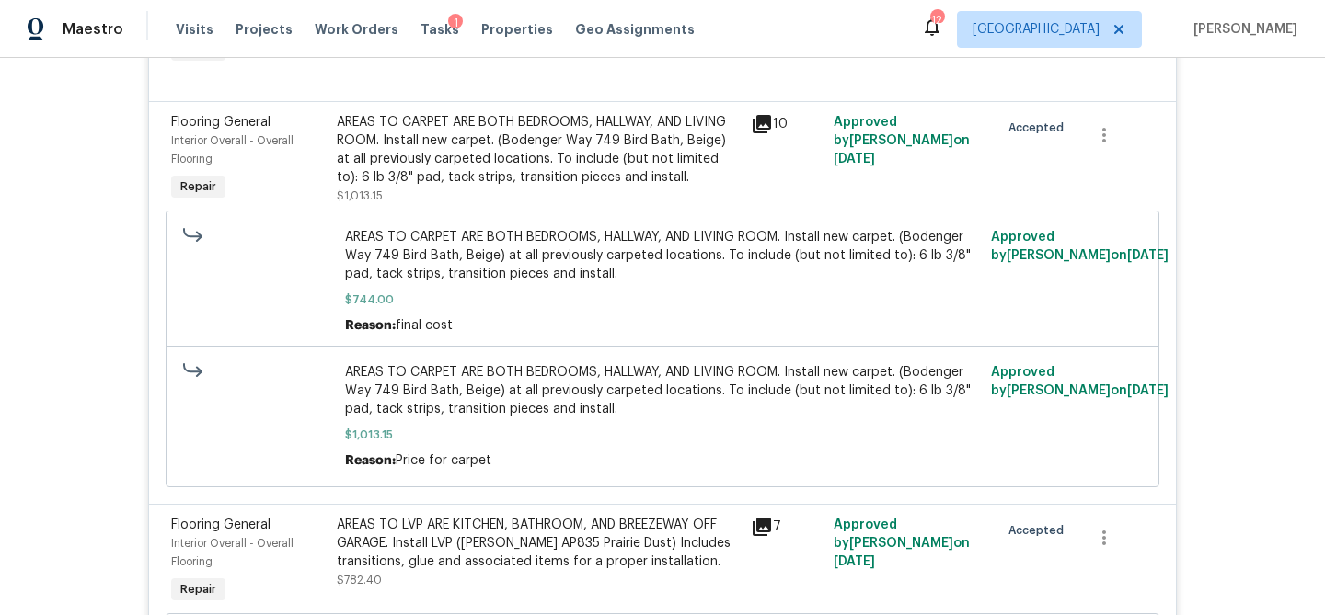
scroll to position [0, 0]
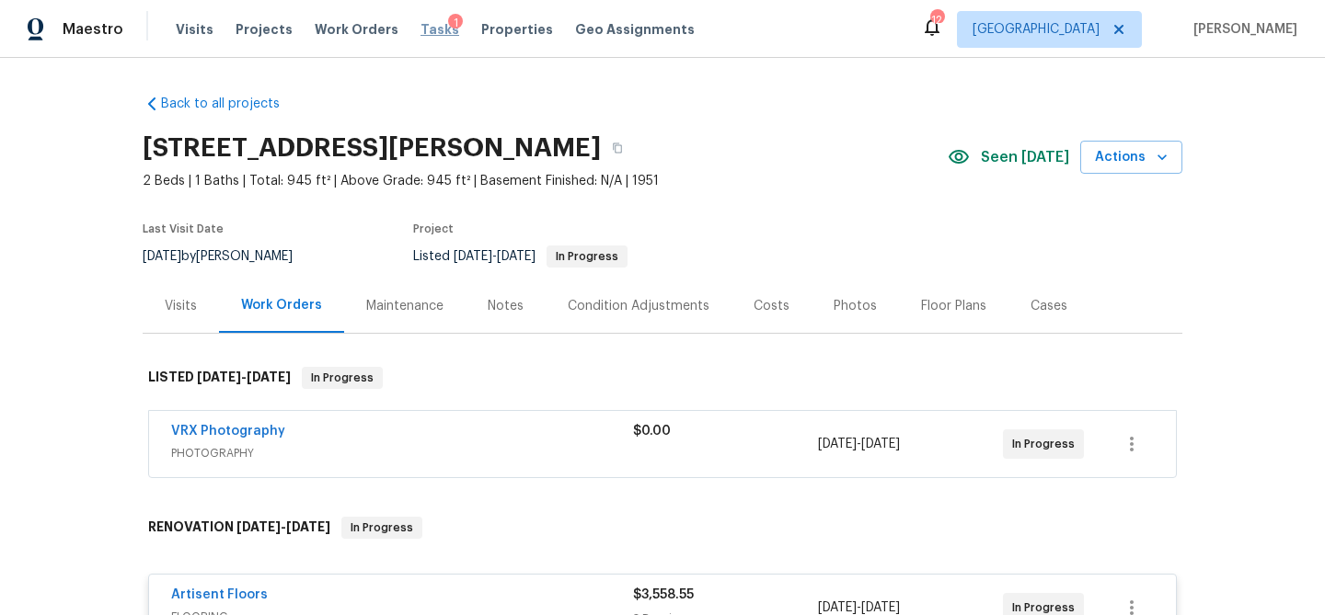
click at [420, 33] on span "Tasks" at bounding box center [439, 29] width 39 height 13
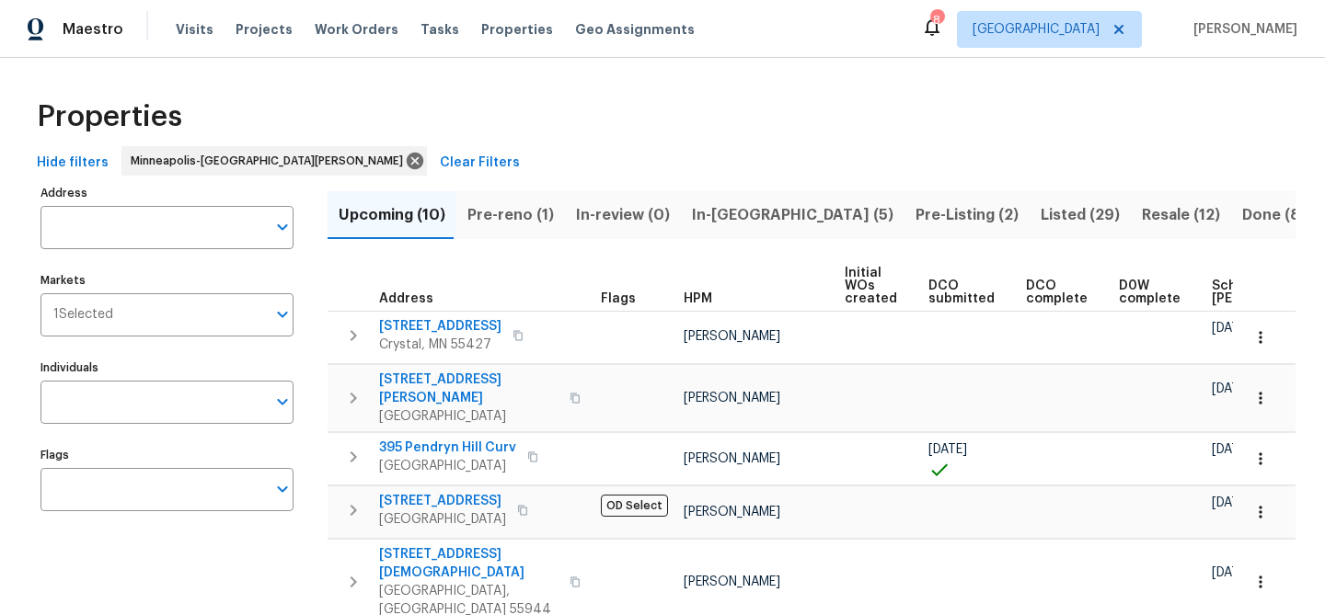
click at [419, 18] on div "Visits Projects Work Orders Tasks Properties Geo Assignments" at bounding box center [446, 29] width 541 height 37
click at [420, 24] on span "Tasks" at bounding box center [439, 29] width 39 height 13
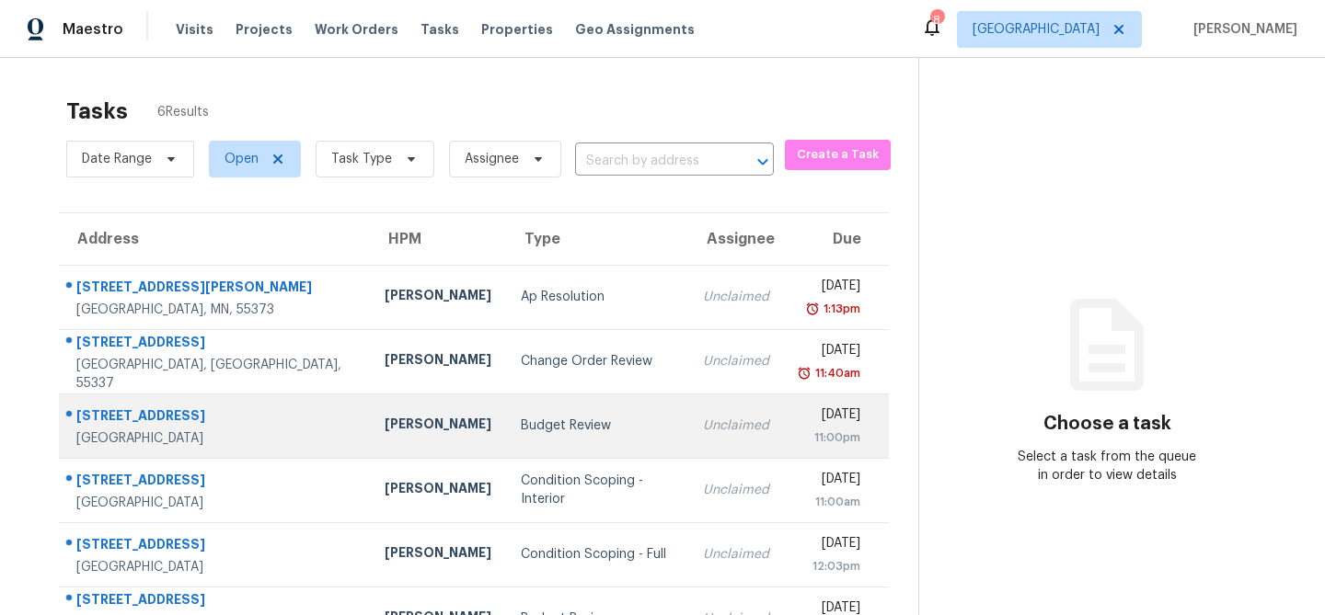
click at [521, 428] on div "Budget Review" at bounding box center [598, 426] width 154 height 18
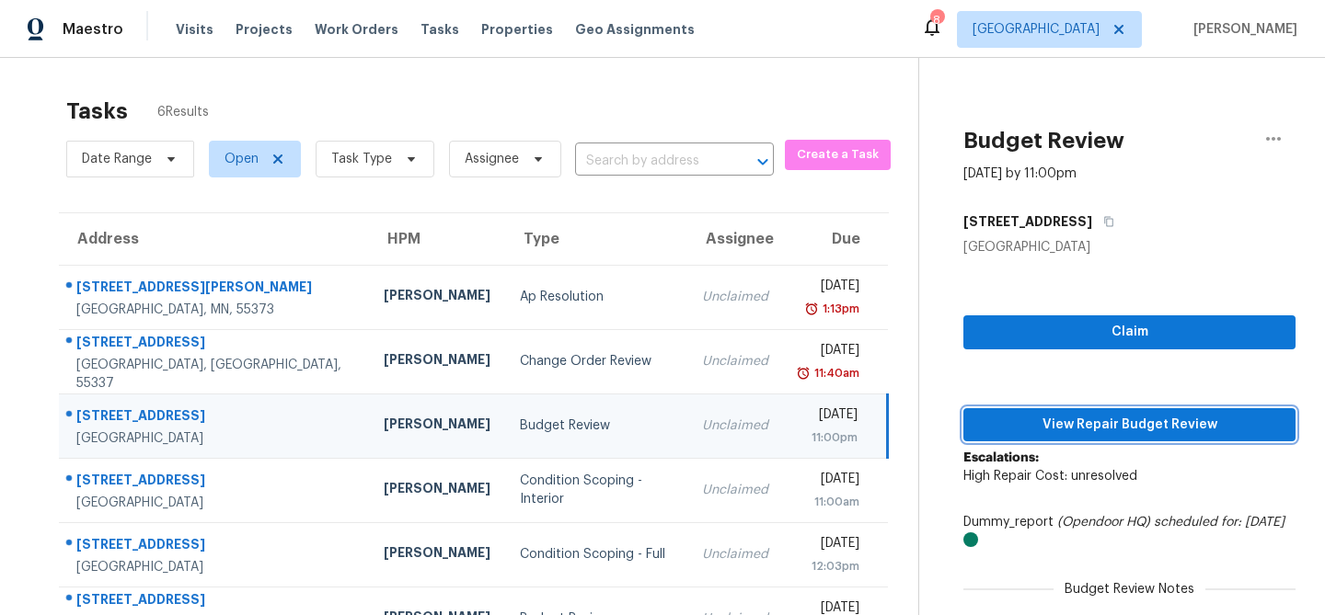
click at [1017, 430] on span "View Repair Budget Review" at bounding box center [1129, 425] width 303 height 23
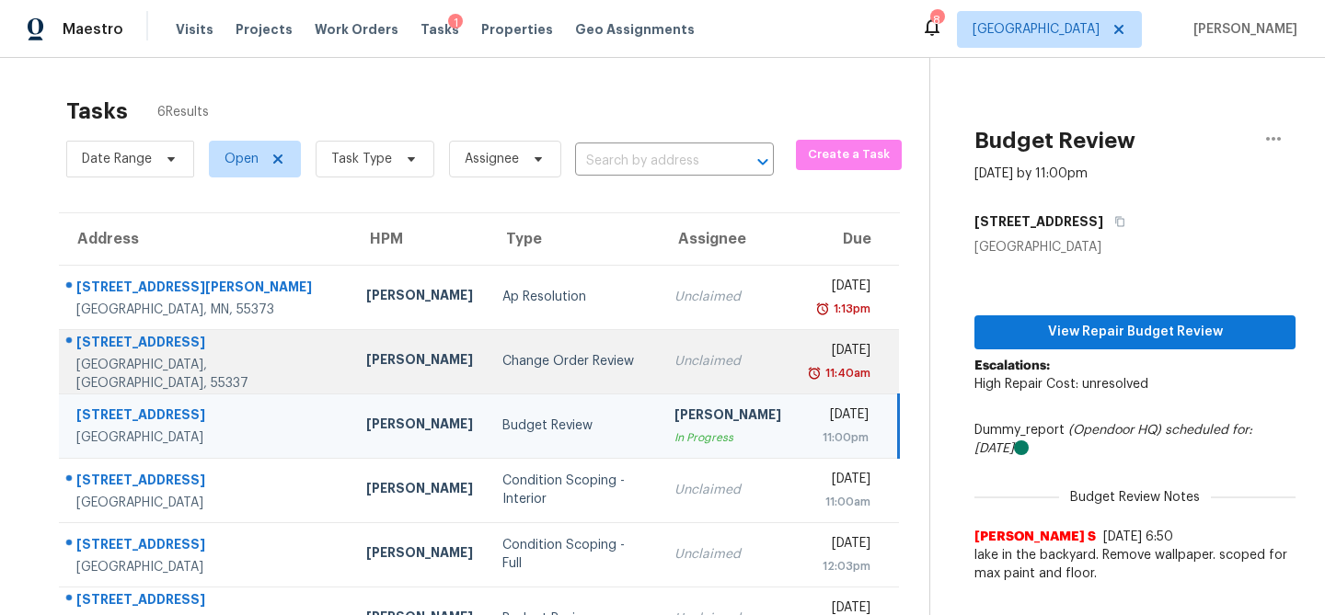
scroll to position [58, 0]
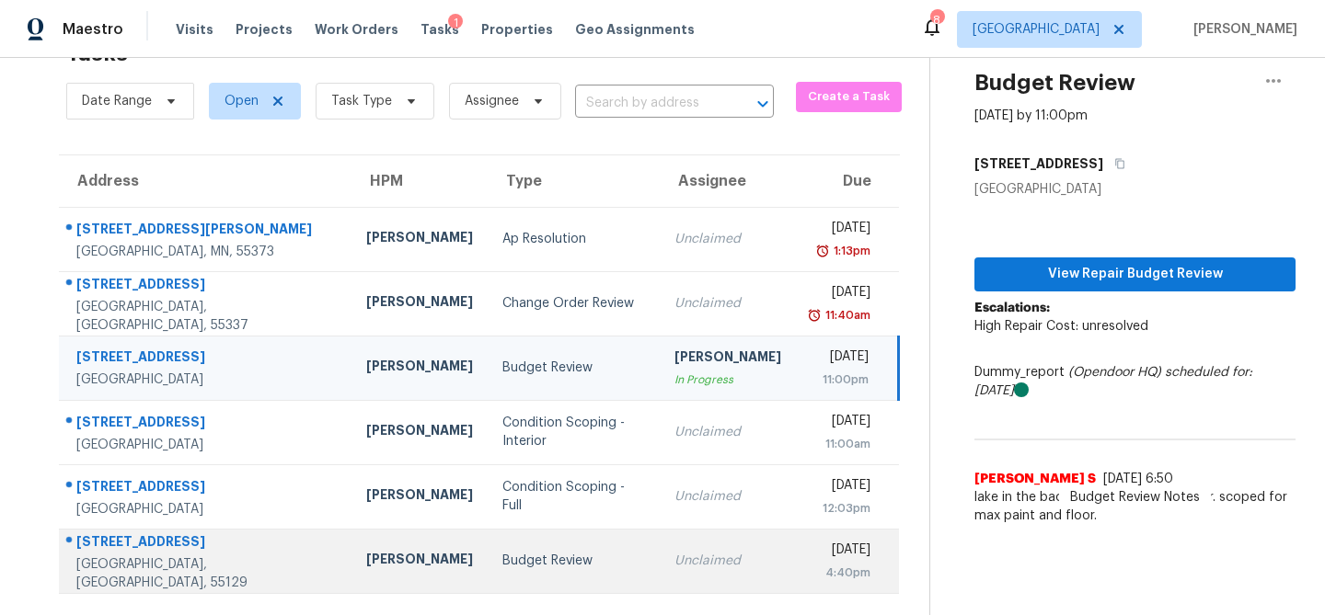
click at [488, 550] on td "Budget Review" at bounding box center [574, 561] width 172 height 64
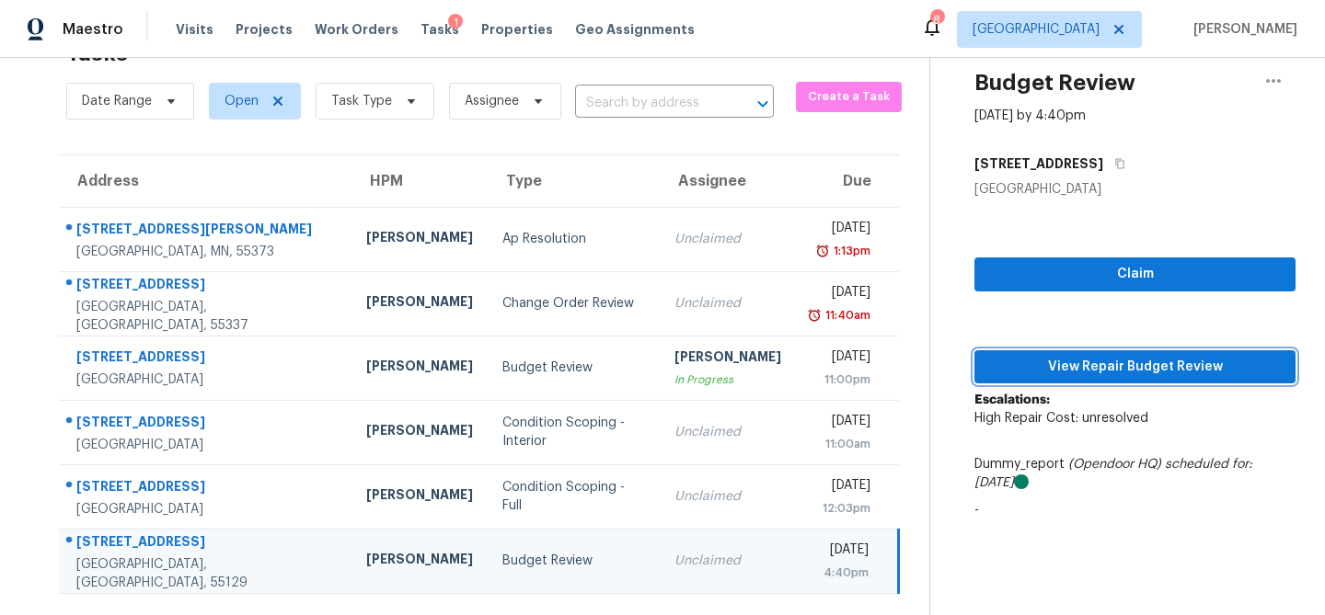
click at [1008, 379] on button "View Repair Budget Review" at bounding box center [1134, 367] width 321 height 34
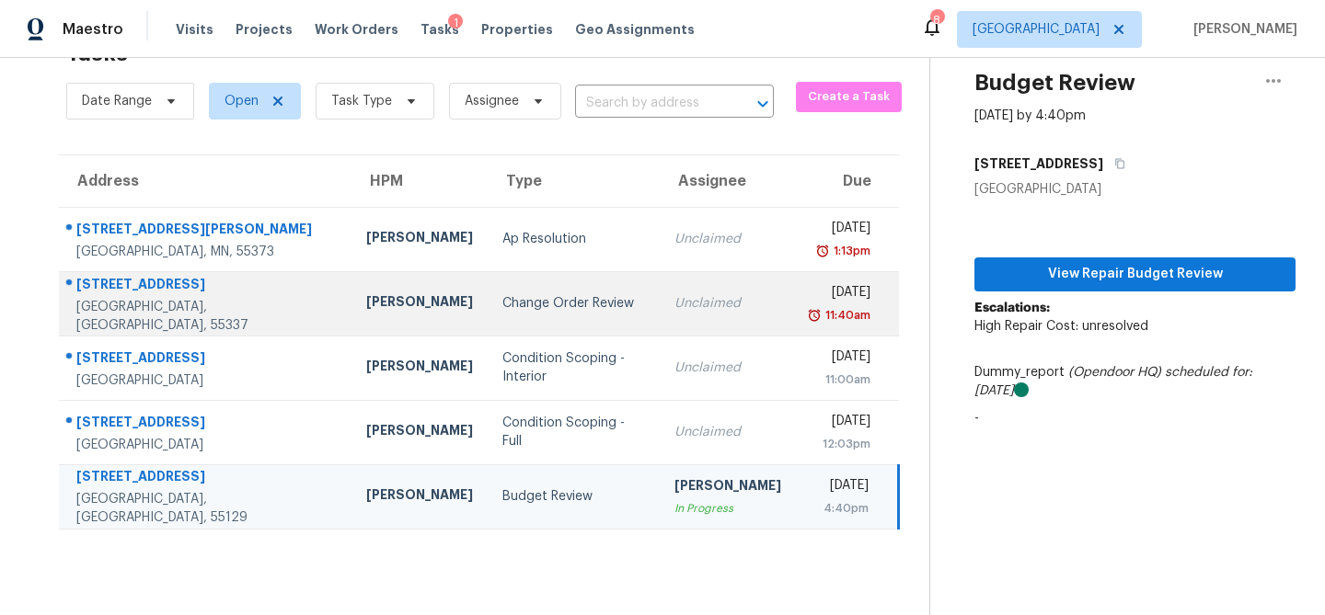
click at [502, 300] on div "Change Order Review" at bounding box center [573, 303] width 143 height 18
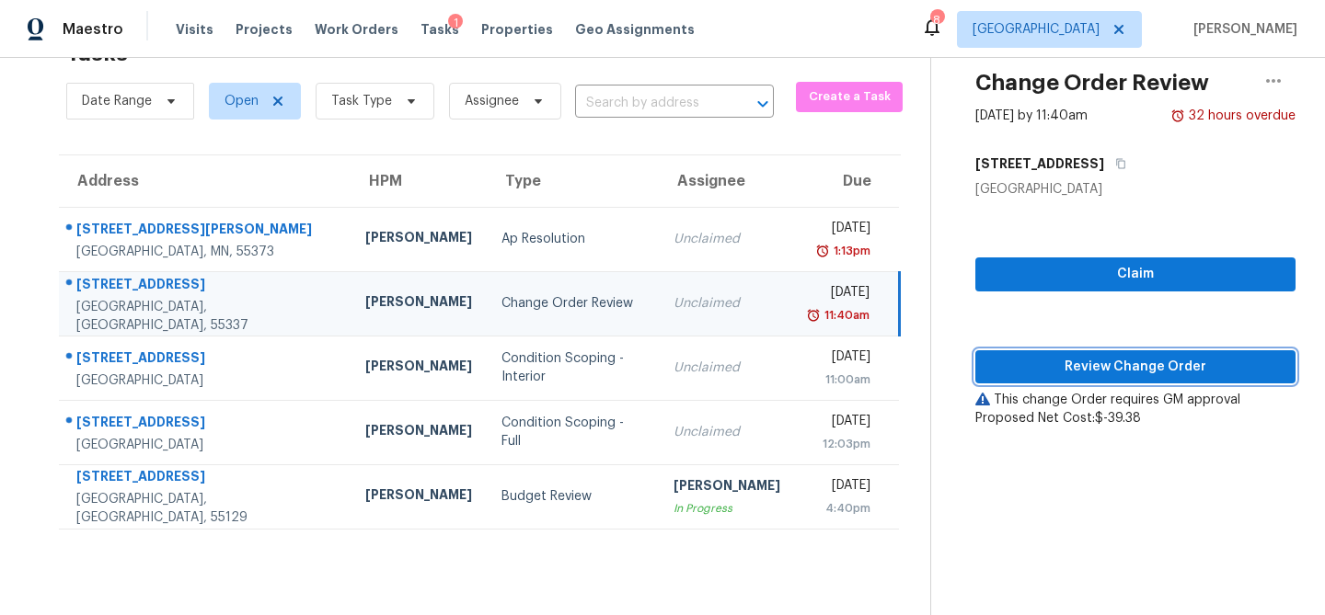
click at [1120, 362] on span "Review Change Order" at bounding box center [1135, 367] width 291 height 23
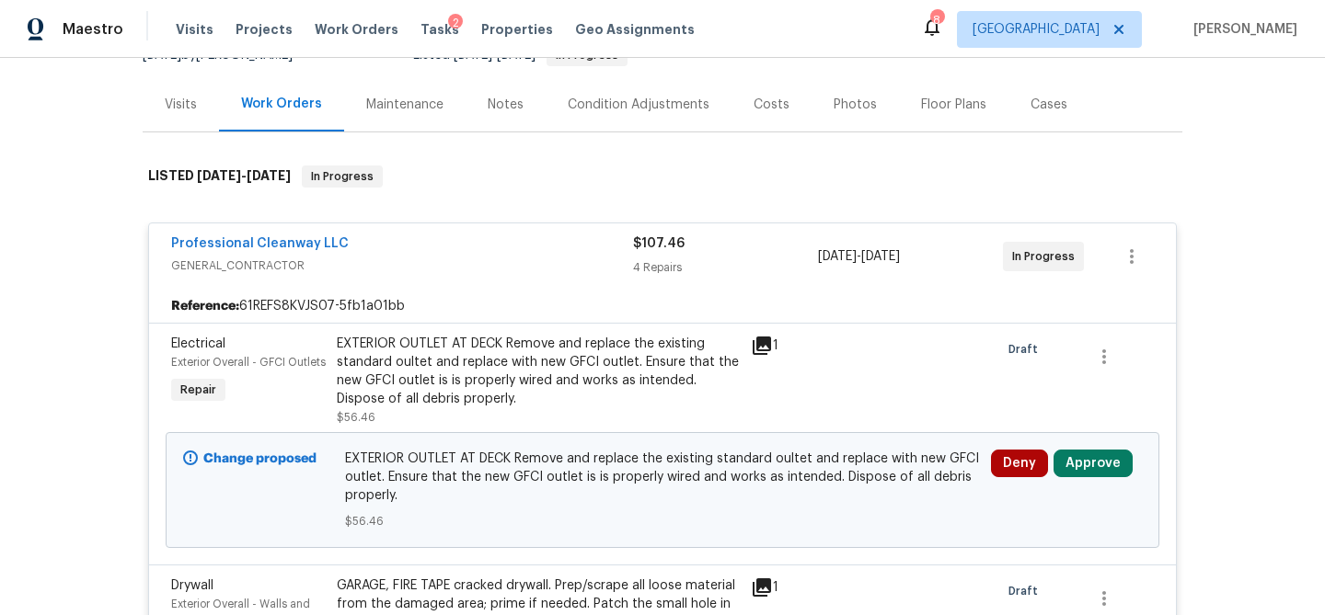
scroll to position [204, 0]
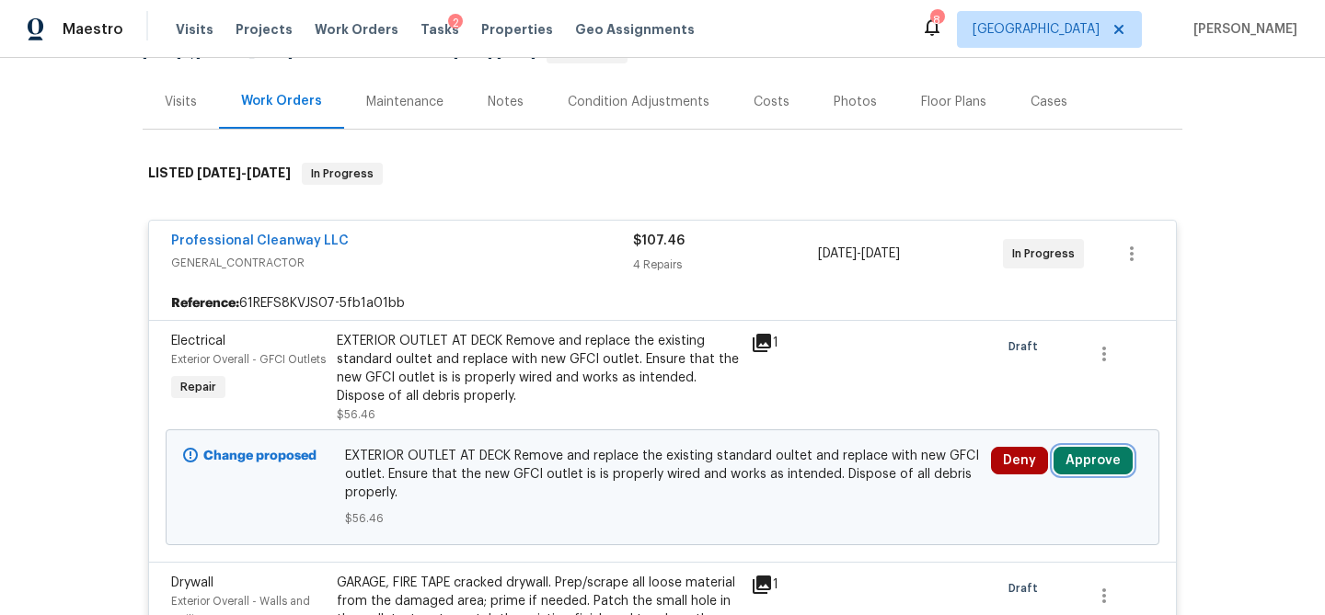
click at [1127, 454] on button "Approve" at bounding box center [1092, 461] width 79 height 28
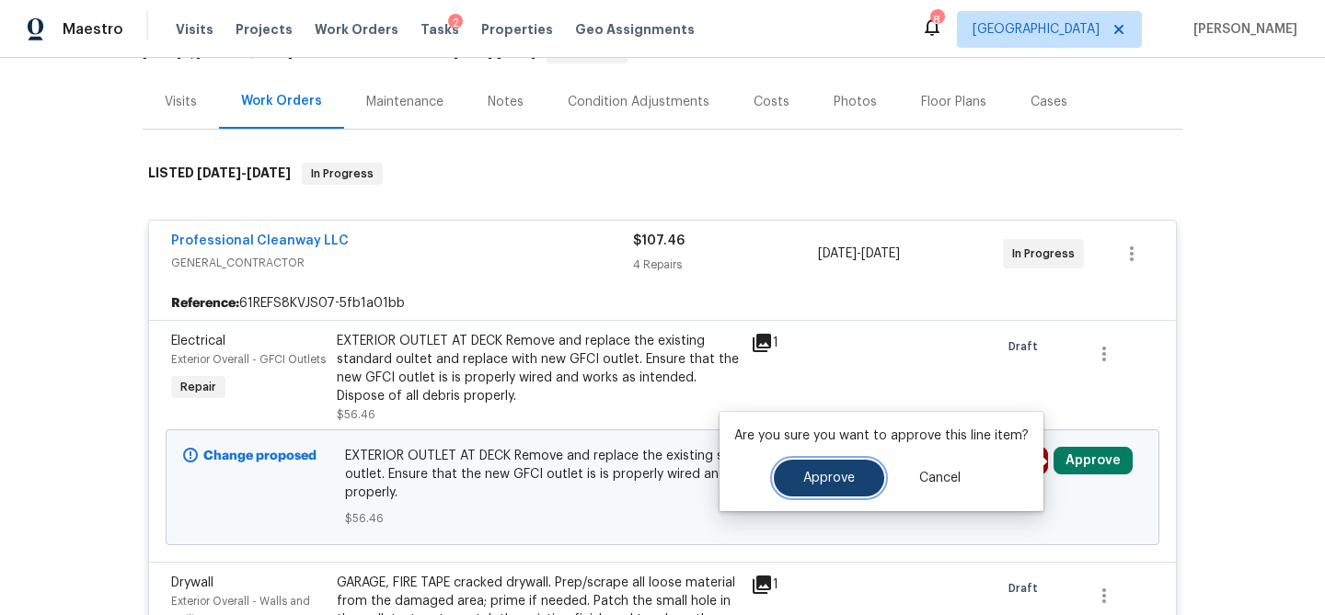
click at [859, 464] on button "Approve" at bounding box center [829, 478] width 110 height 37
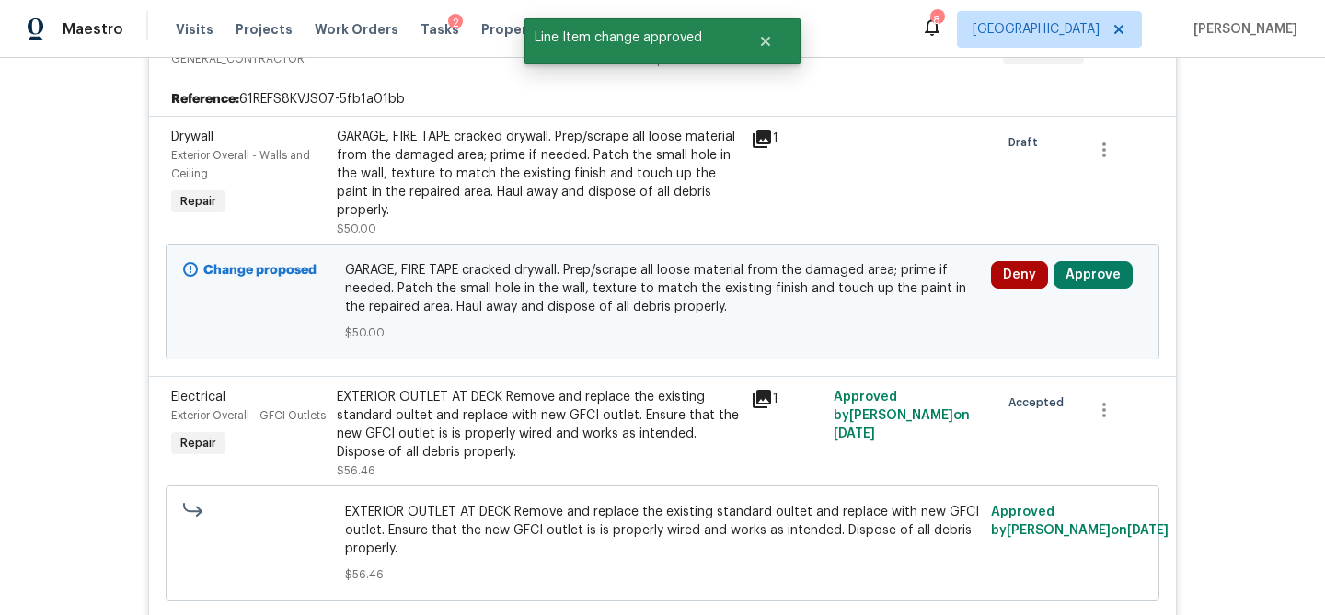
scroll to position [470, 0]
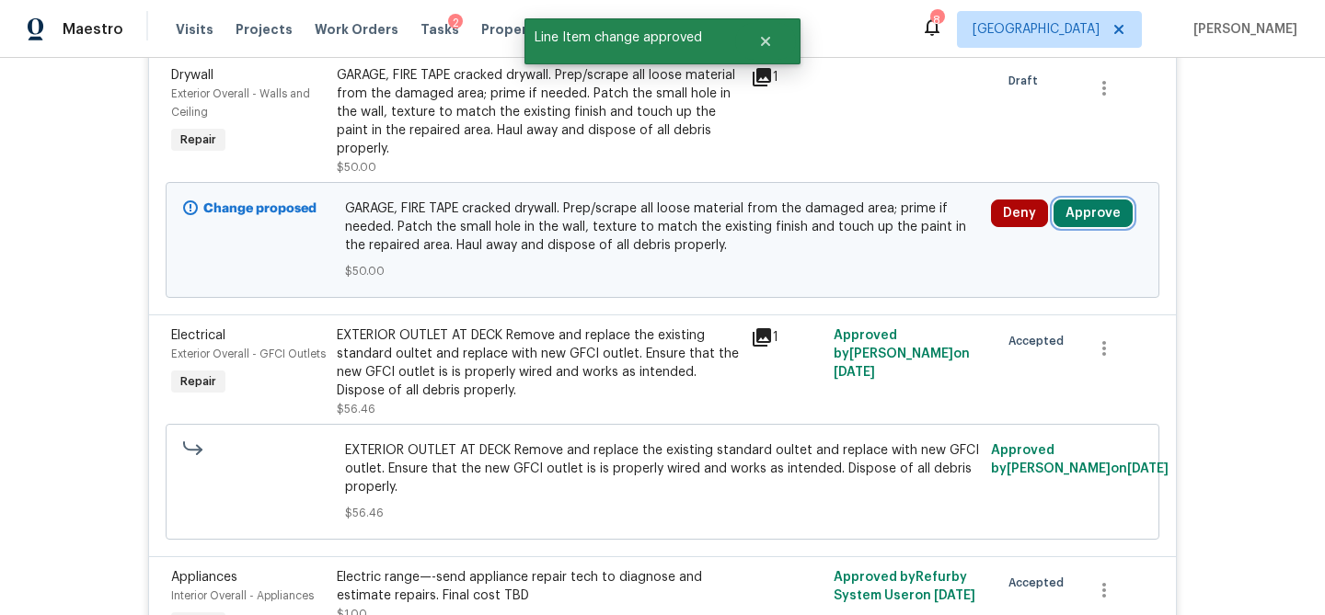
click at [1087, 217] on button "Approve" at bounding box center [1092, 214] width 79 height 28
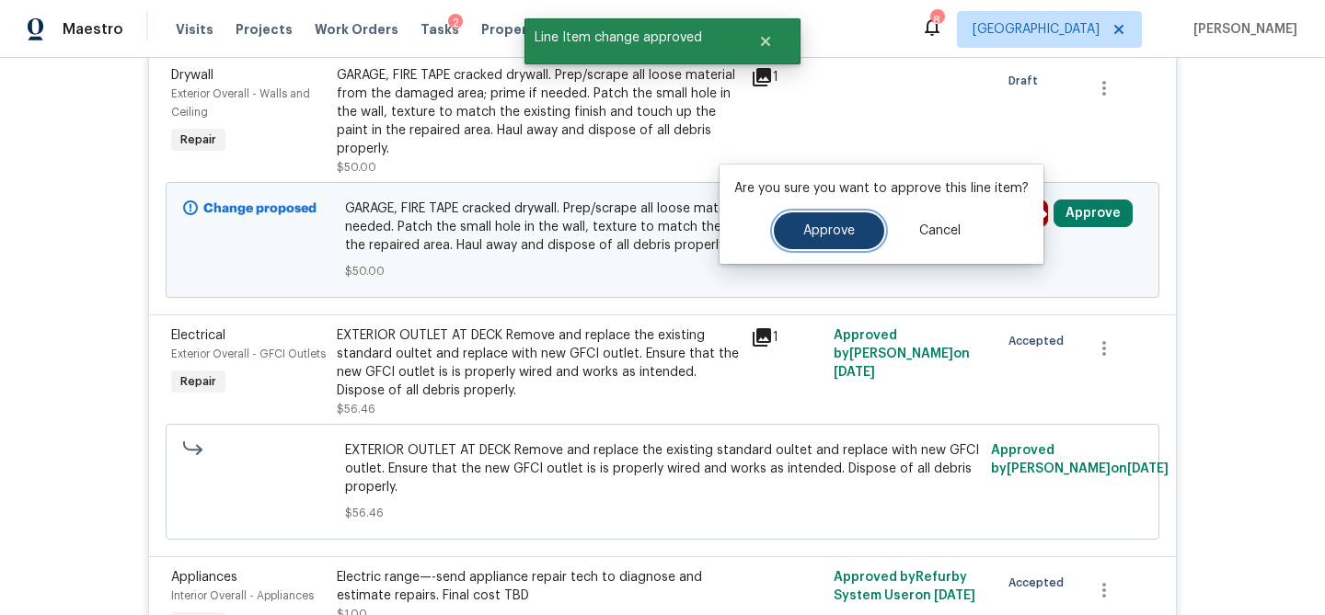
click at [835, 235] on span "Approve" at bounding box center [829, 231] width 52 height 14
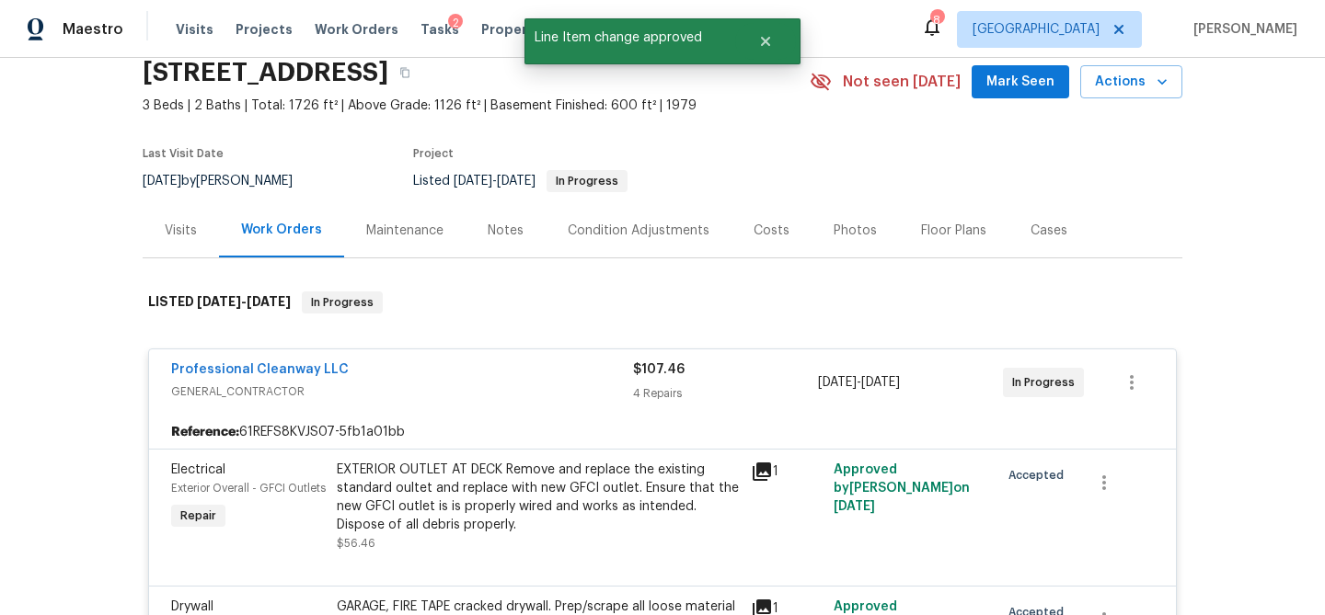
scroll to position [0, 0]
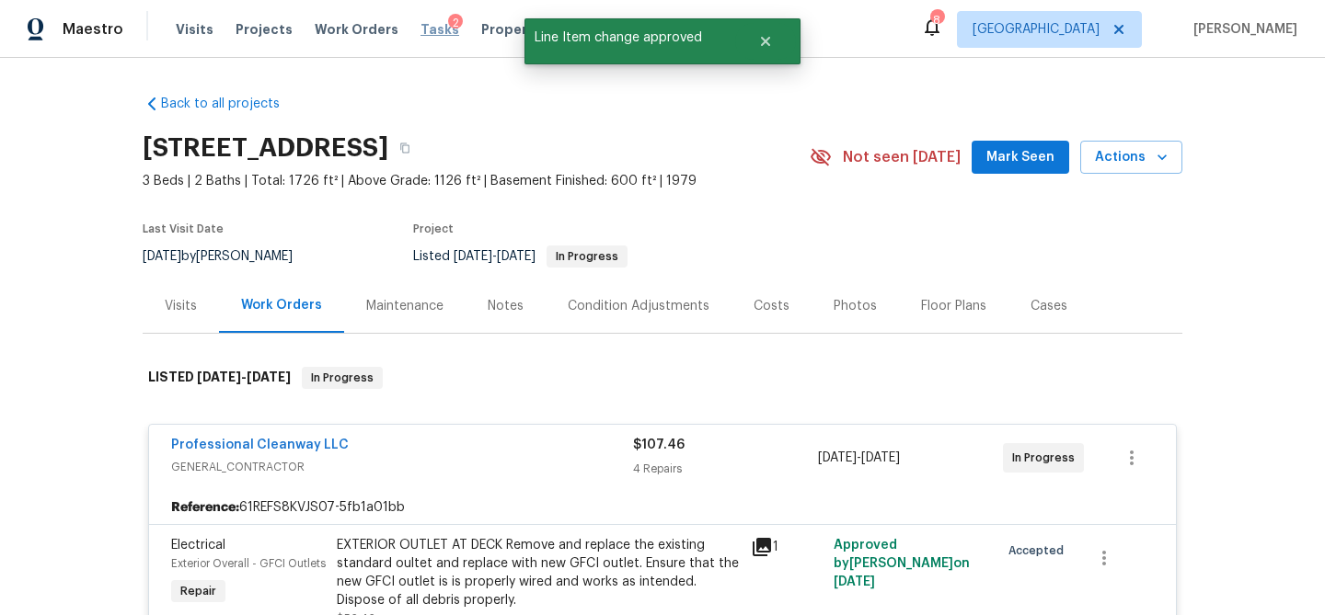
click at [420, 28] on span "Tasks" at bounding box center [439, 29] width 39 height 13
